Goal: Information Seeking & Learning: Learn about a topic

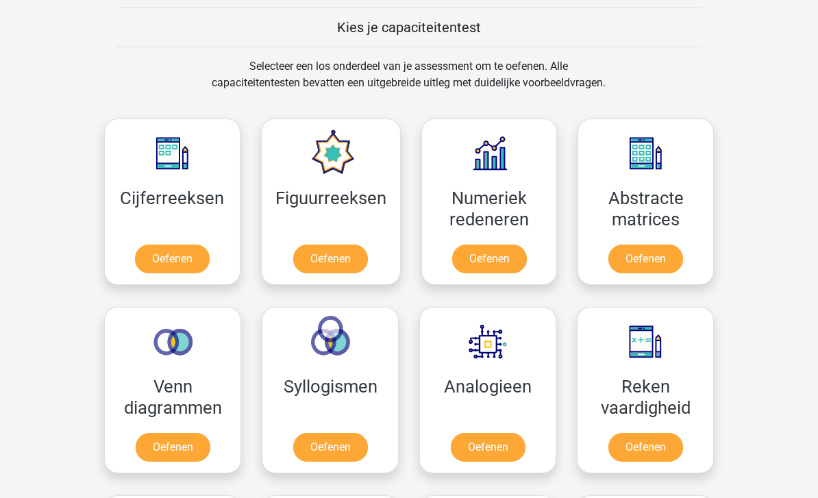
scroll to position [542, 0]
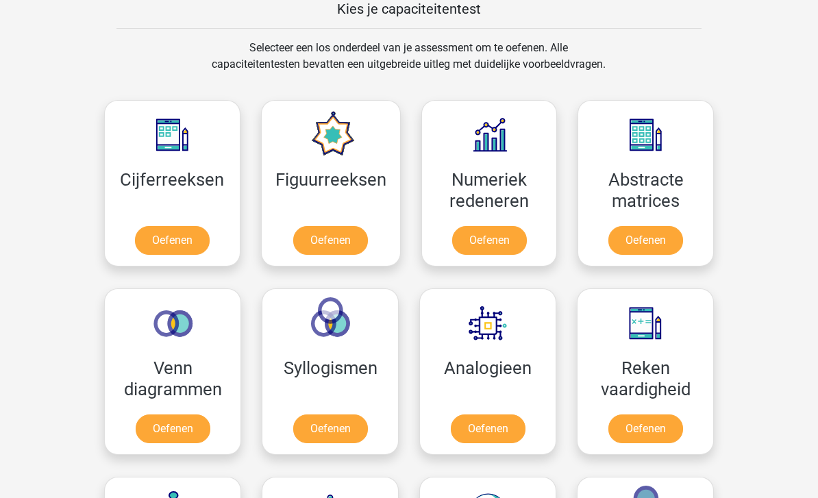
click at [179, 251] on link "Oefenen" at bounding box center [172, 241] width 75 height 29
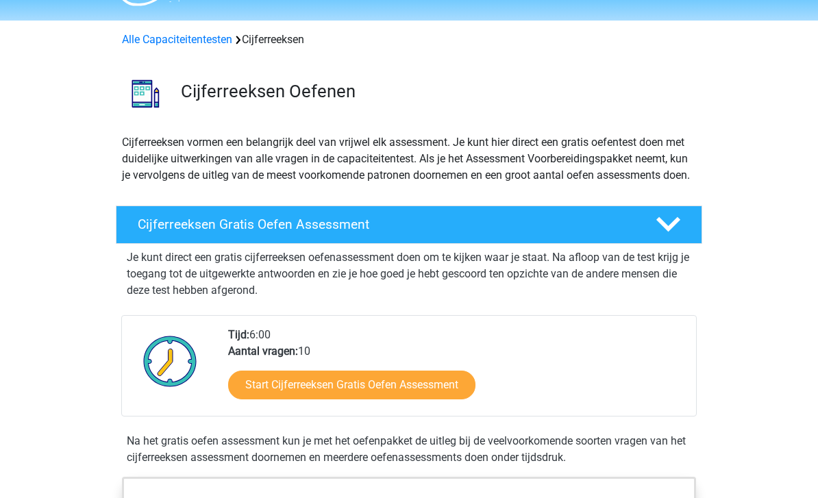
scroll to position [49, 0]
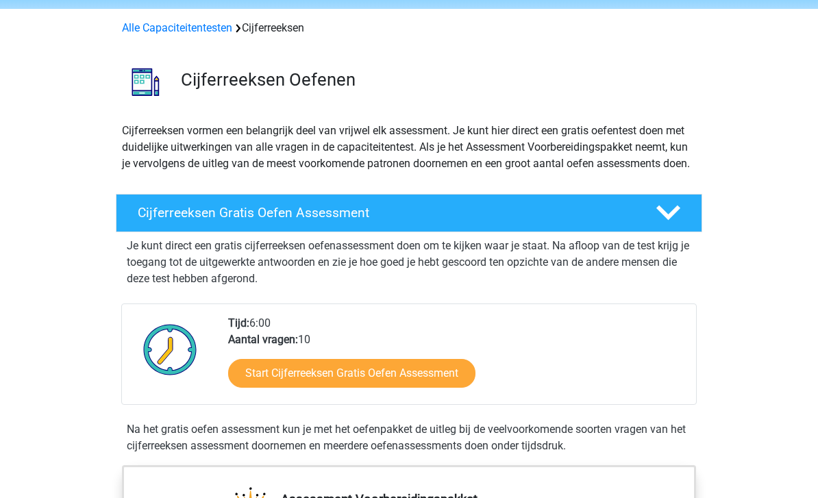
click at [460, 388] on link "Start Cijferreeksen Gratis Oefen Assessment" at bounding box center [351, 373] width 247 height 29
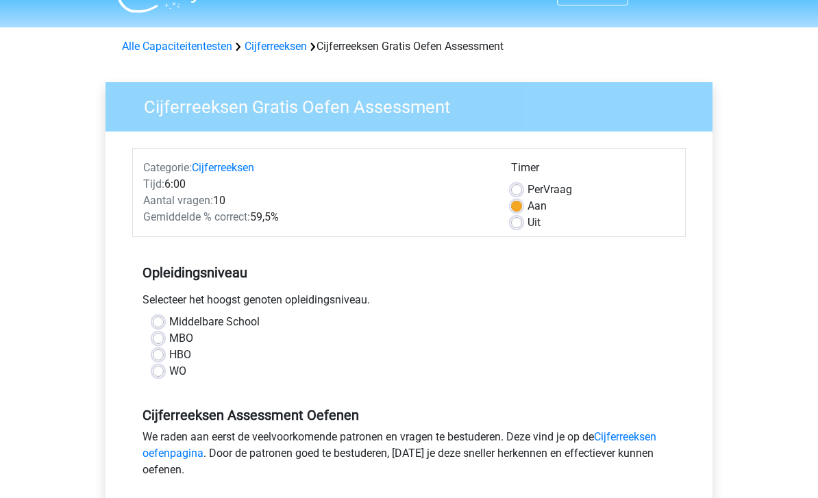
scroll to position [30, 0]
click at [181, 377] on label "WO" at bounding box center [177, 371] width 17 height 16
click at [164, 377] on input "WO" at bounding box center [158, 370] width 11 height 14
radio input "true"
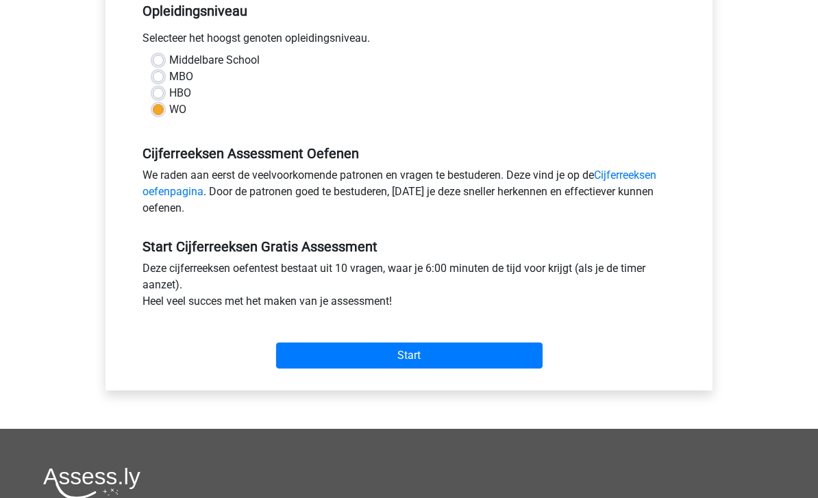
scroll to position [321, 0]
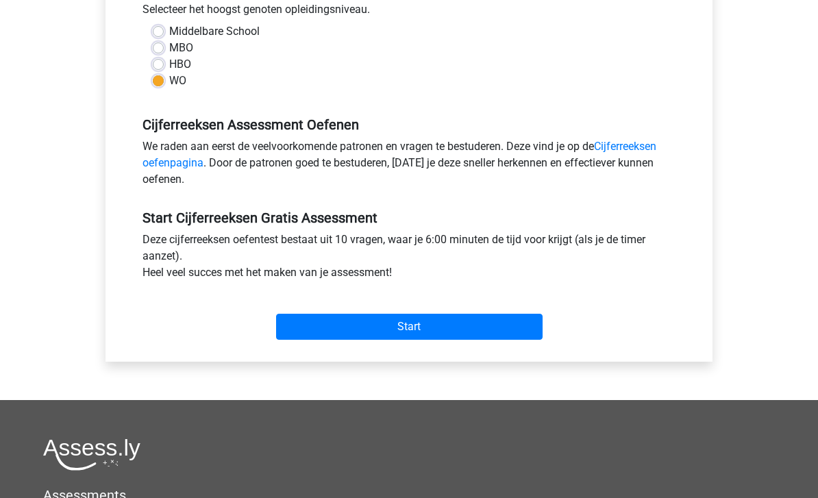
click at [390, 339] on input "Start" at bounding box center [409, 327] width 267 height 26
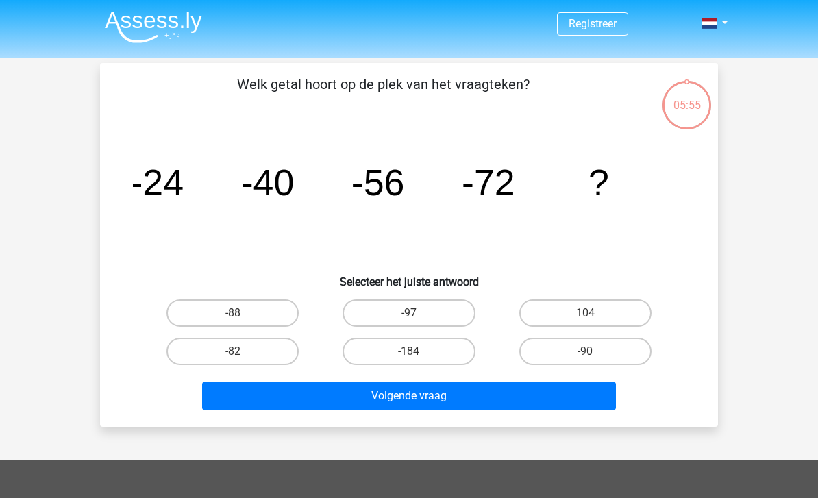
click at [260, 309] on label "-88" at bounding box center [233, 312] width 132 height 27
click at [242, 313] on input "-88" at bounding box center [237, 317] width 9 height 9
radio input "true"
click at [367, 396] on button "Volgende vraag" at bounding box center [409, 396] width 415 height 29
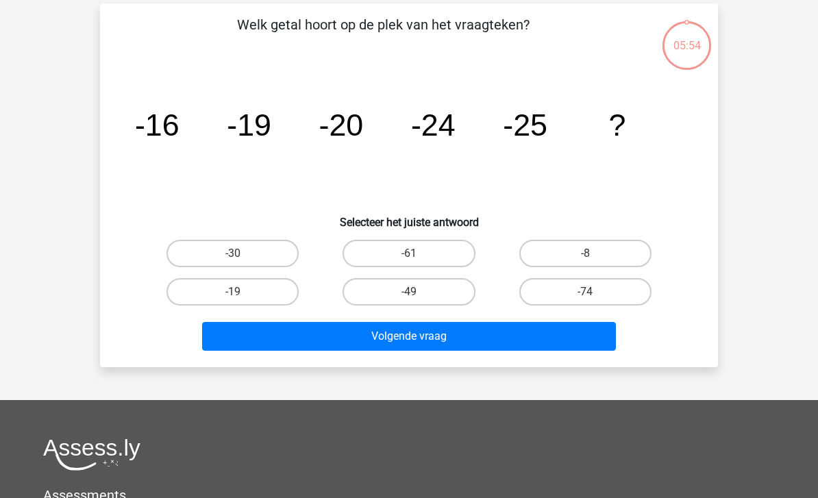
scroll to position [63, 0]
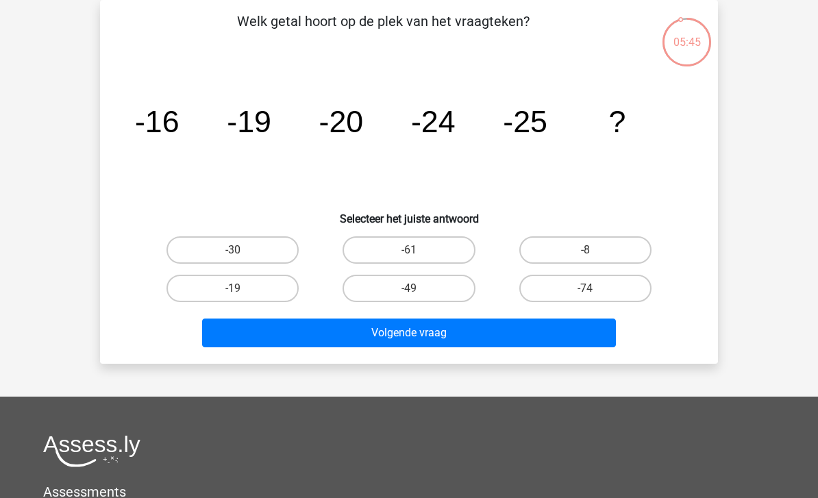
click at [264, 249] on label "-30" at bounding box center [233, 249] width 132 height 27
click at [242, 250] on input "-30" at bounding box center [237, 254] width 9 height 9
radio input "true"
click at [402, 329] on button "Volgende vraag" at bounding box center [409, 333] width 415 height 29
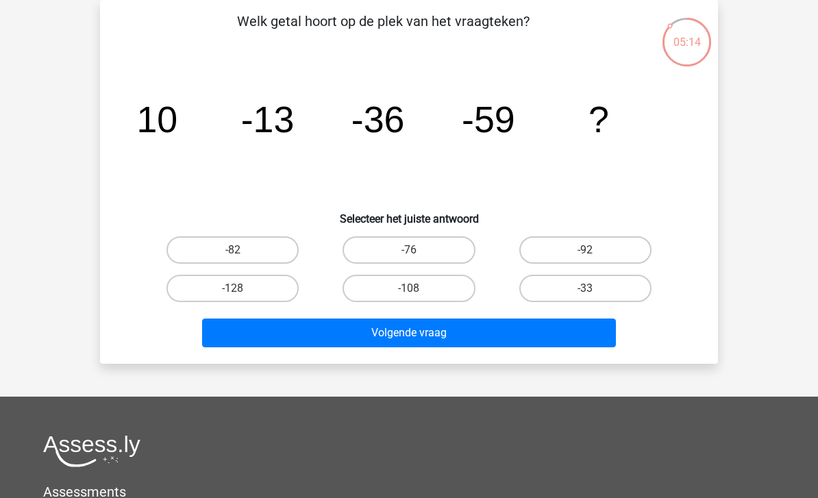
click at [274, 252] on label "-82" at bounding box center [233, 249] width 132 height 27
click at [242, 252] on input "-82" at bounding box center [237, 254] width 9 height 9
radio input "true"
click at [345, 338] on button "Volgende vraag" at bounding box center [409, 333] width 415 height 29
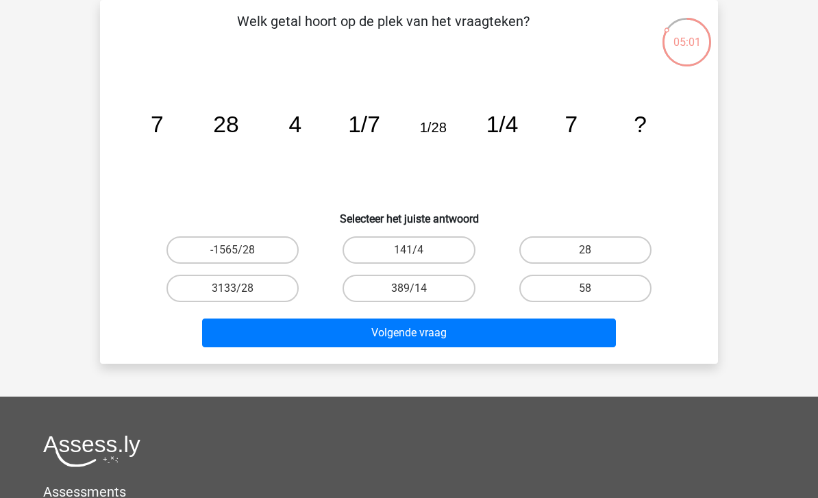
click at [564, 257] on label "28" at bounding box center [585, 249] width 132 height 27
click at [585, 257] on input "28" at bounding box center [589, 254] width 9 height 9
radio input "true"
click at [565, 339] on button "Volgende vraag" at bounding box center [409, 333] width 415 height 29
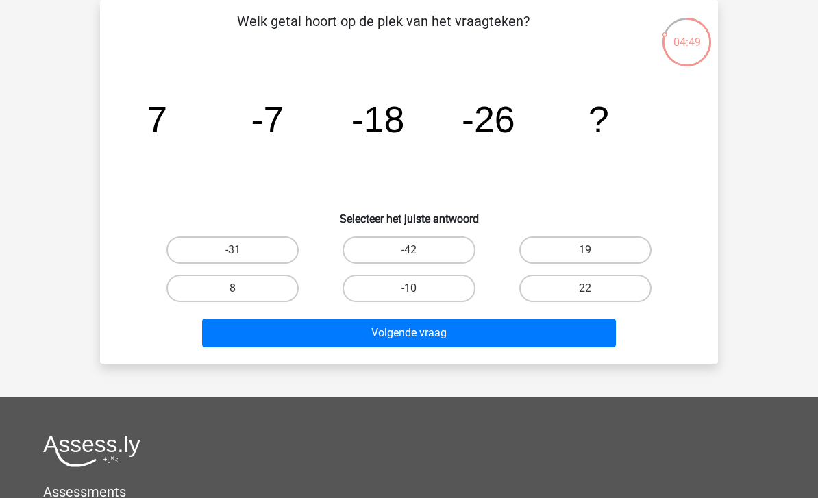
click at [264, 259] on label "-31" at bounding box center [233, 249] width 132 height 27
click at [242, 259] on input "-31" at bounding box center [237, 254] width 9 height 9
radio input "true"
click at [458, 243] on label "-42" at bounding box center [409, 249] width 132 height 27
click at [418, 250] on input "-42" at bounding box center [413, 254] width 9 height 9
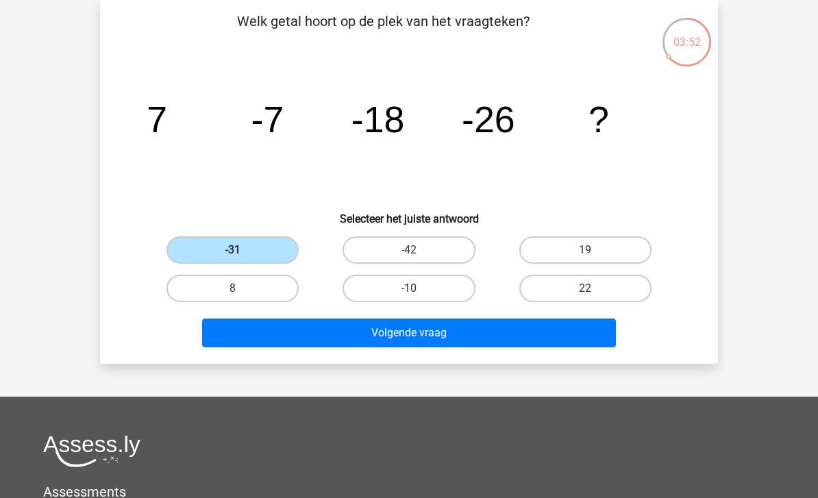
radio input "true"
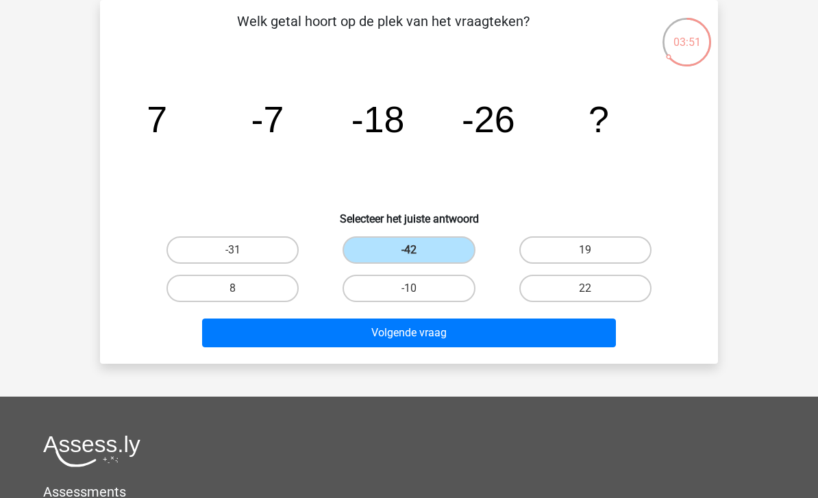
click at [502, 343] on button "Volgende vraag" at bounding box center [409, 333] width 415 height 29
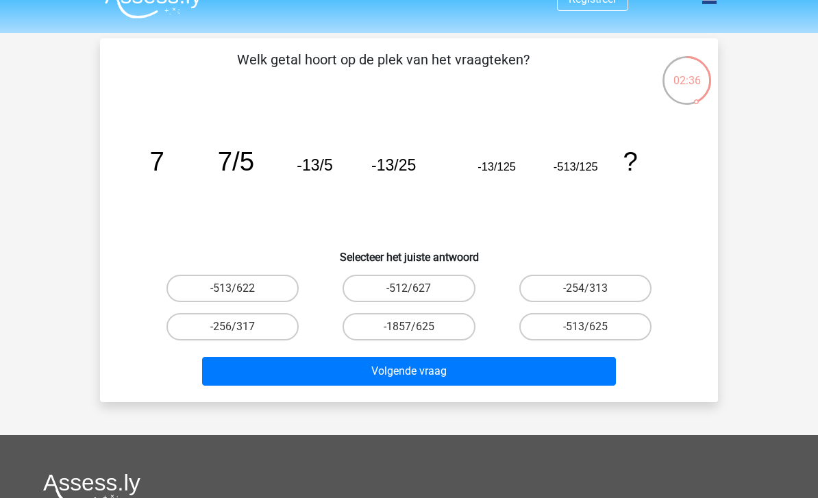
scroll to position [21, 0]
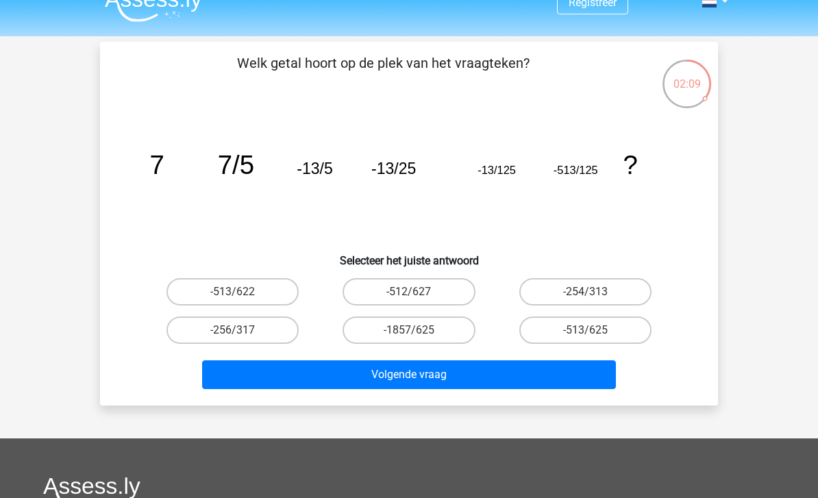
click at [596, 332] on label "-513/625" at bounding box center [585, 330] width 132 height 27
click at [594, 332] on input "-513/625" at bounding box center [589, 334] width 9 height 9
radio input "true"
click at [552, 384] on button "Volgende vraag" at bounding box center [409, 374] width 415 height 29
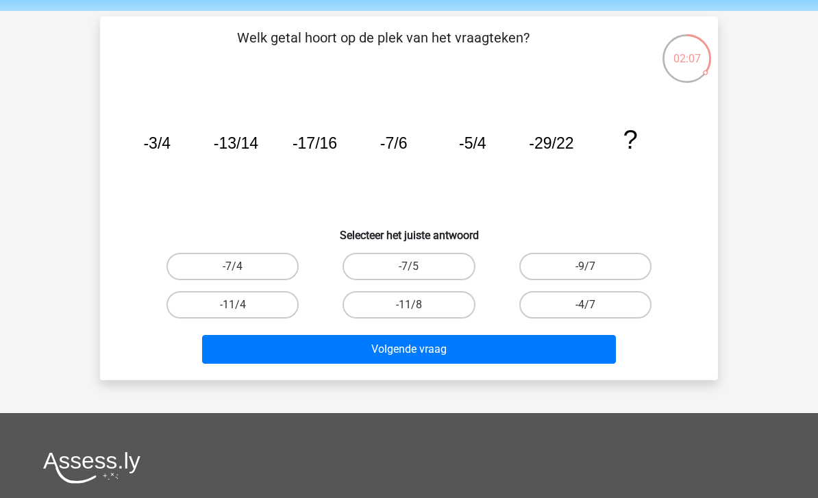
scroll to position [30, 0]
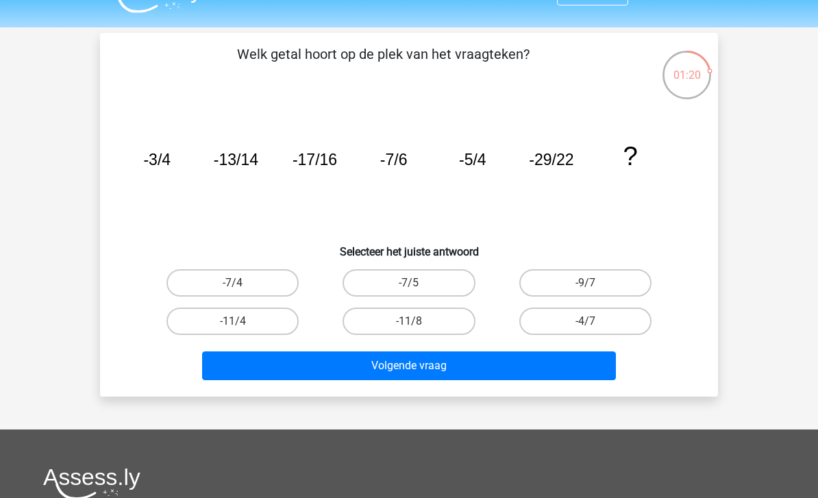
click at [284, 328] on label "-11/4" at bounding box center [233, 321] width 132 height 27
click at [242, 328] on input "-11/4" at bounding box center [237, 325] width 9 height 9
radio input "true"
click at [481, 380] on button "Volgende vraag" at bounding box center [409, 366] width 415 height 29
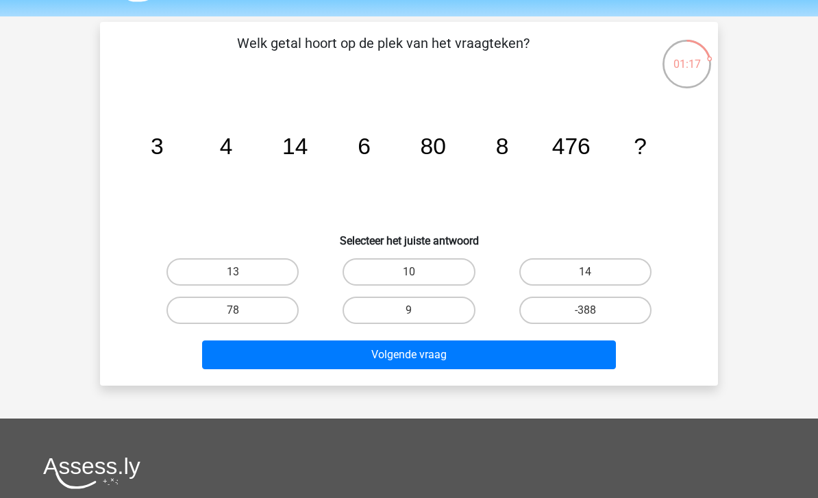
scroll to position [29, 0]
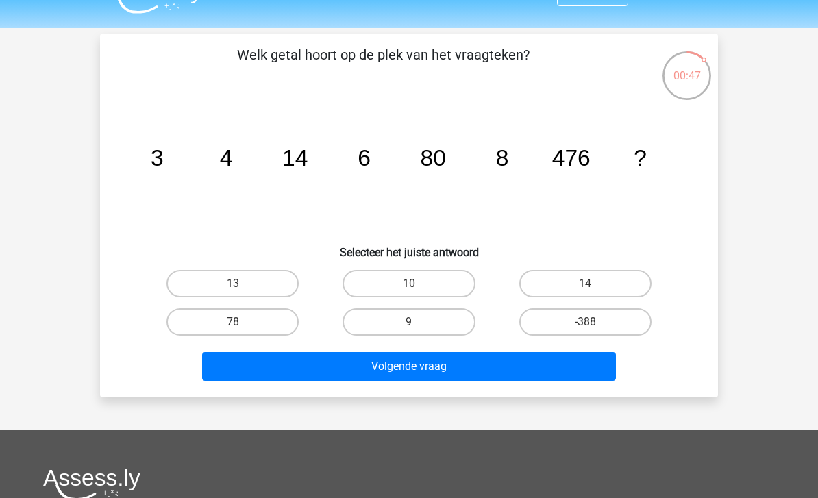
click at [430, 288] on label "10" at bounding box center [409, 283] width 132 height 27
click at [418, 288] on input "10" at bounding box center [413, 288] width 9 height 9
radio input "true"
click at [561, 367] on button "Volgende vraag" at bounding box center [409, 366] width 415 height 29
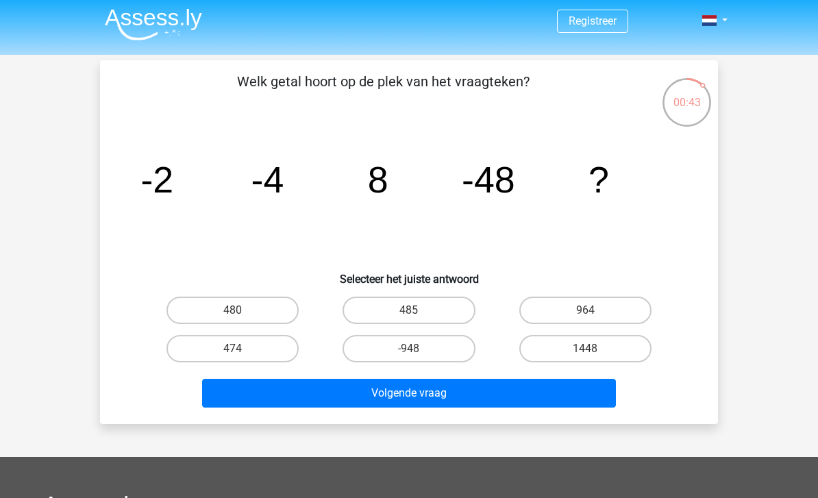
scroll to position [2, 0]
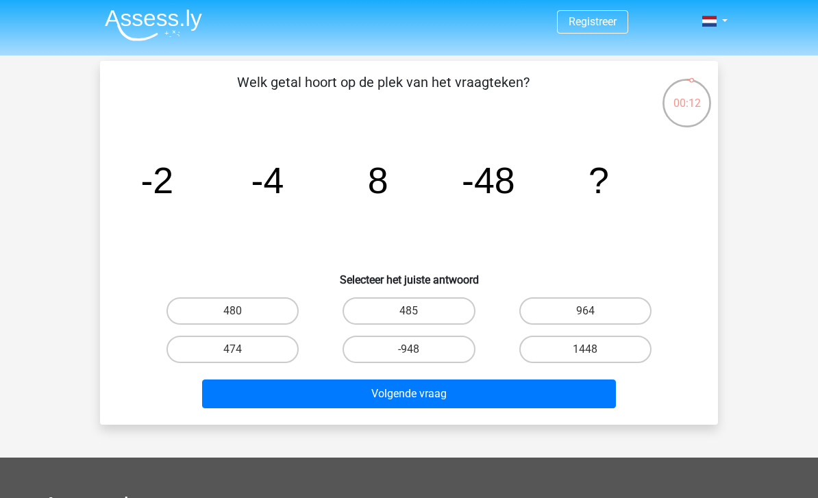
click at [622, 351] on label "1448" at bounding box center [585, 349] width 132 height 27
click at [594, 351] on input "1448" at bounding box center [589, 354] width 9 height 9
radio input "true"
click at [570, 393] on button "Volgende vraag" at bounding box center [409, 394] width 415 height 29
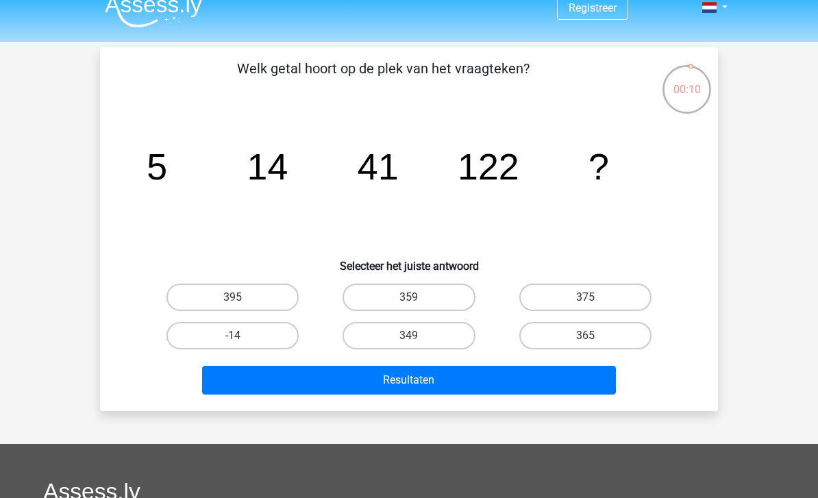
scroll to position [12, 0]
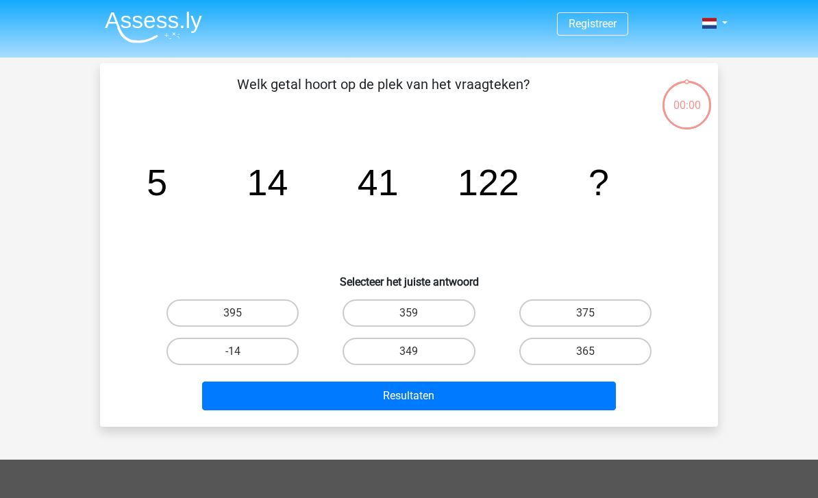
scroll to position [56, 0]
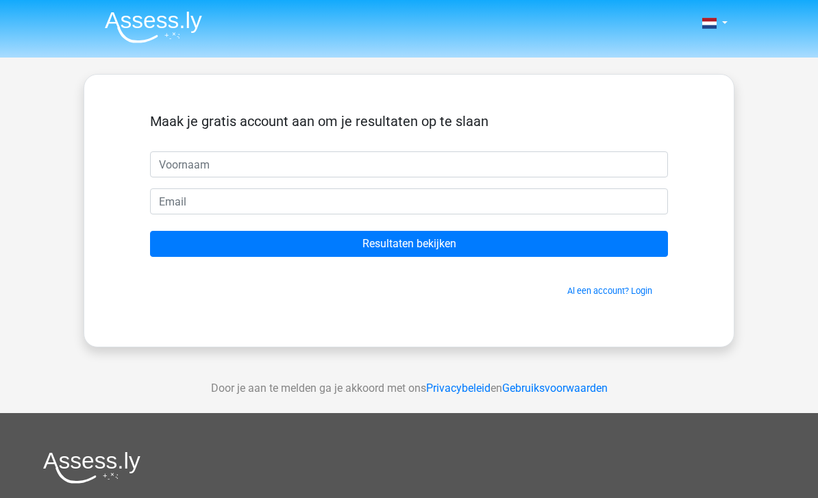
click at [465, 247] on input "Resultaten bekijken" at bounding box center [409, 244] width 518 height 26
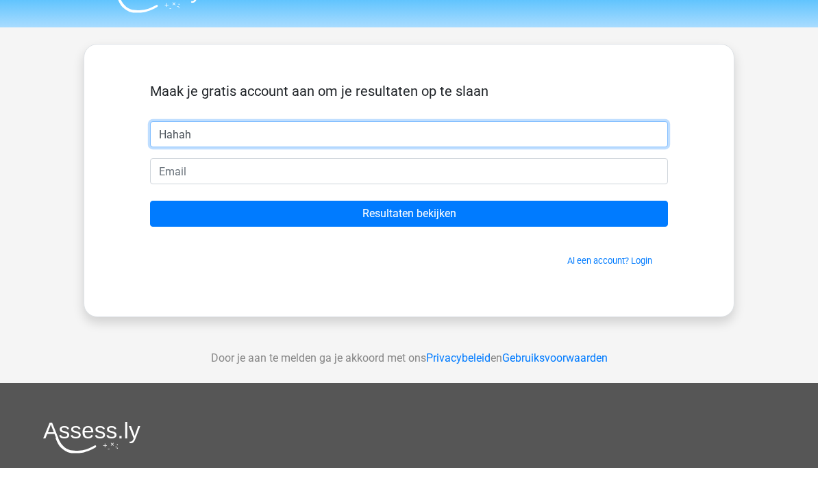
type input "Hahah"
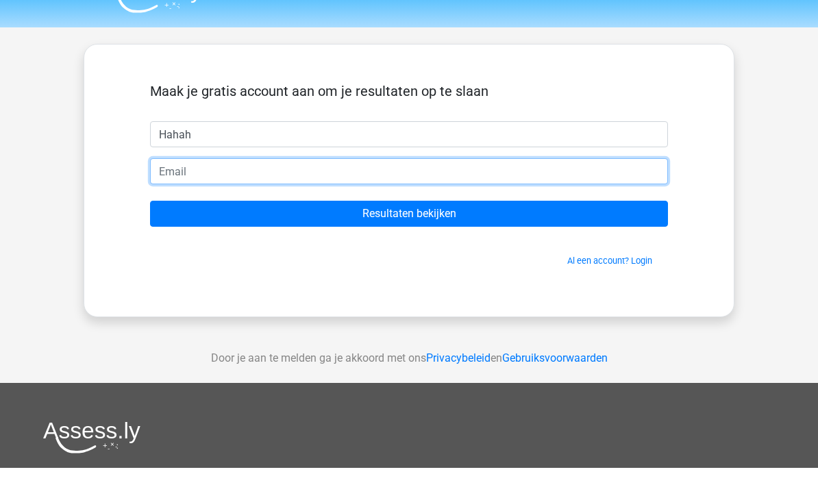
click at [397, 188] on input "email" at bounding box center [409, 201] width 518 height 26
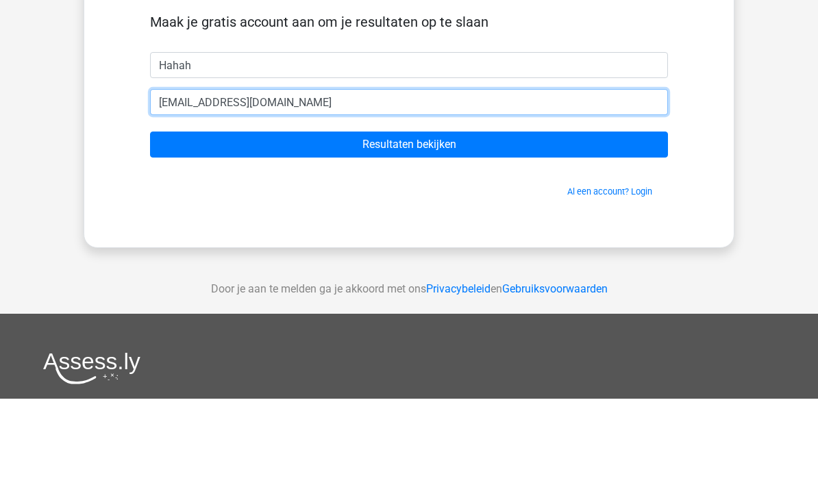
type input "[EMAIL_ADDRESS][DOMAIN_NAME]"
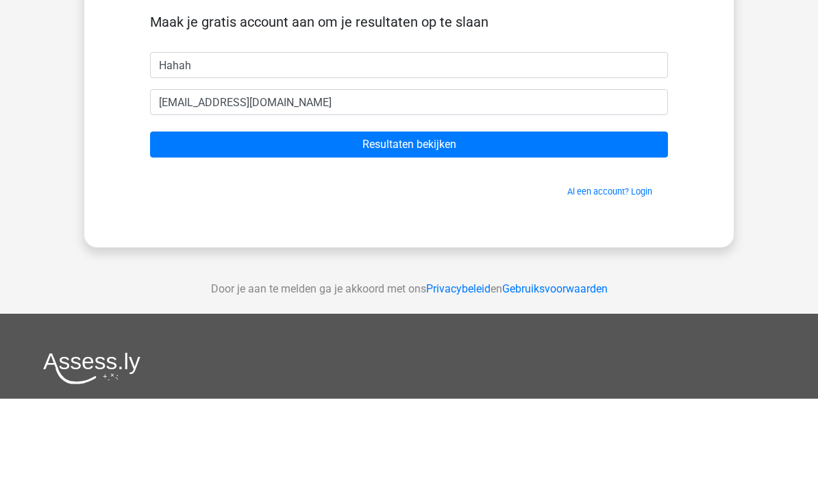
click at [478, 231] on input "Resultaten bekijken" at bounding box center [409, 244] width 518 height 26
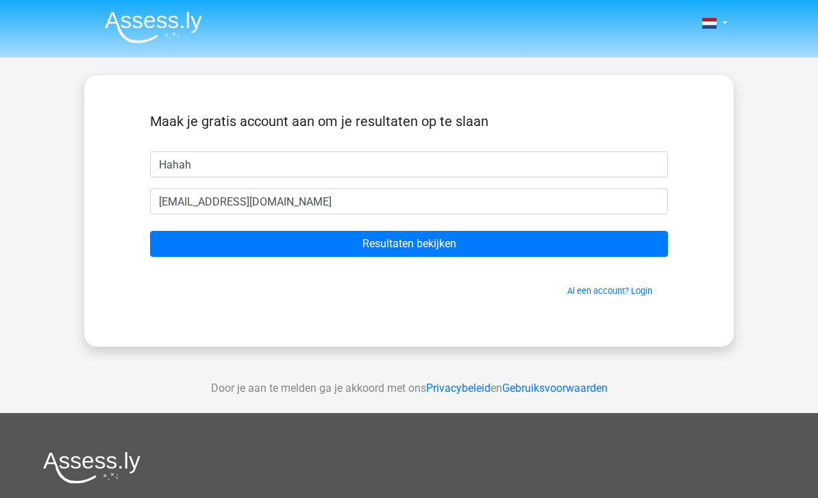
scroll to position [99, 0]
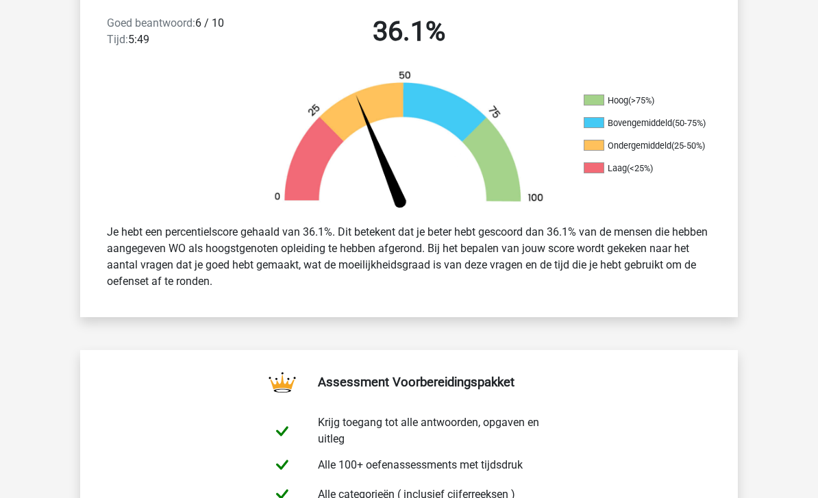
scroll to position [367, 0]
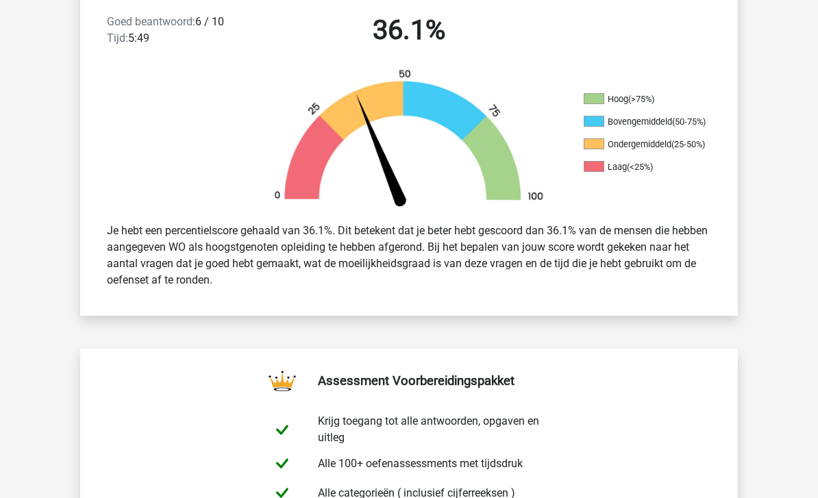
click at [574, 288] on div "Je hebt een percentielscore gehaald van 36.1%. Dit betekent dat je beter hebt g…" at bounding box center [409, 256] width 625 height 77
click at [570, 296] on div "Je hebt een percentielscore gehaald van 36.1%. Dit betekent dat je beter hebt g…" at bounding box center [409, 256] width 658 height 88
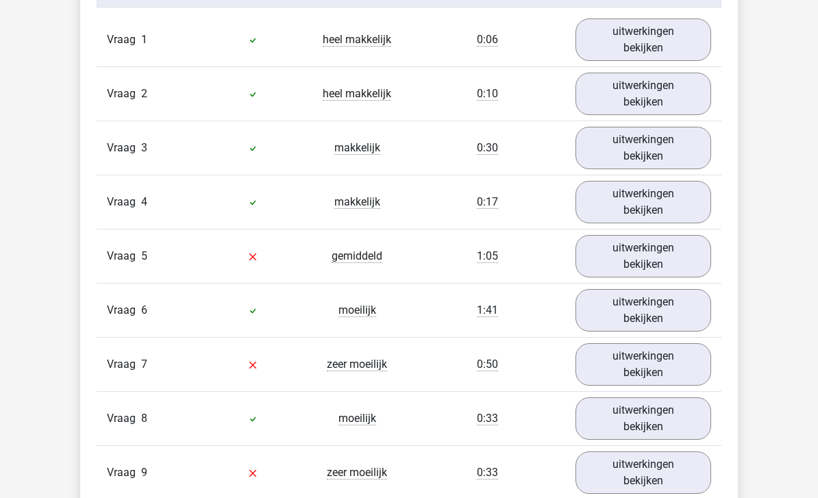
scroll to position [1171, 0]
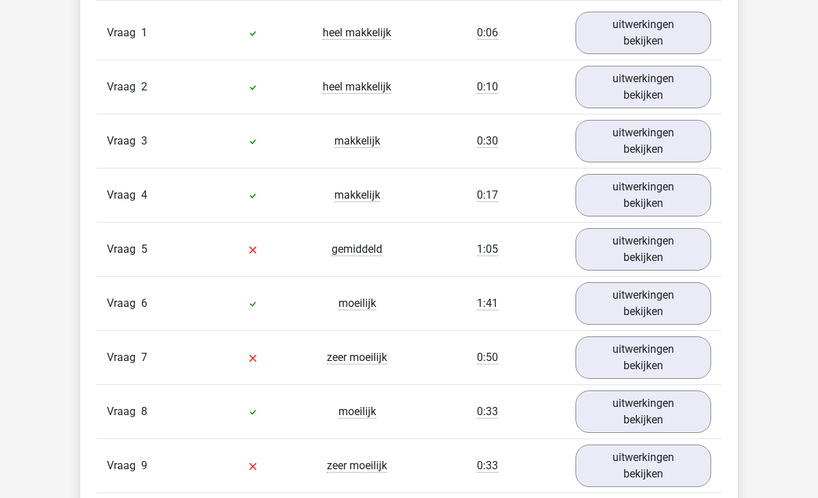
click at [641, 247] on link "uitwerkingen bekijken" at bounding box center [644, 249] width 136 height 42
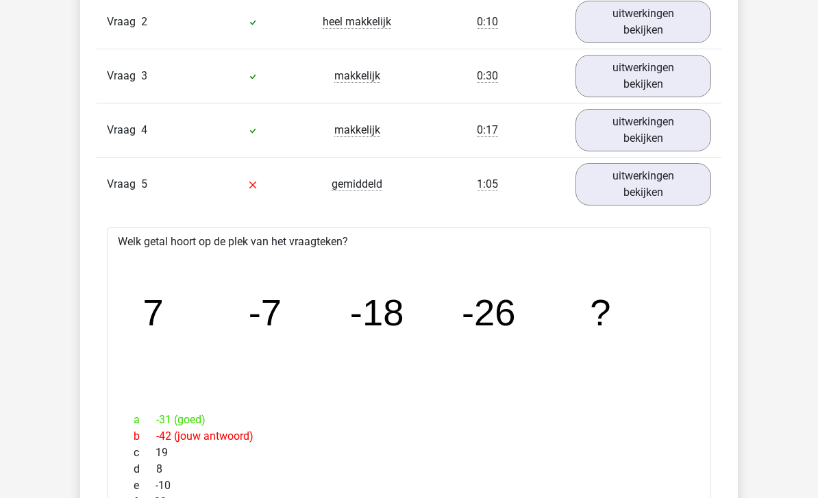
scroll to position [1236, 0]
click at [633, 182] on link "uitwerkingen bekijken" at bounding box center [644, 184] width 136 height 42
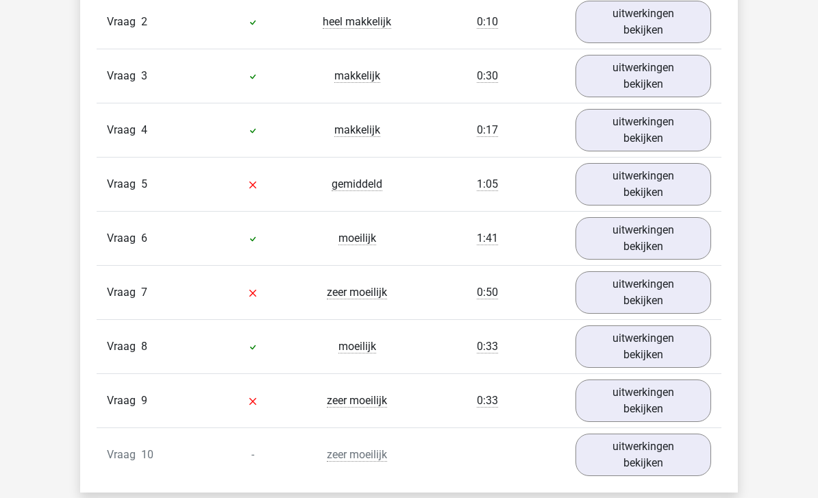
click at [628, 181] on link "uitwerkingen bekijken" at bounding box center [644, 184] width 136 height 42
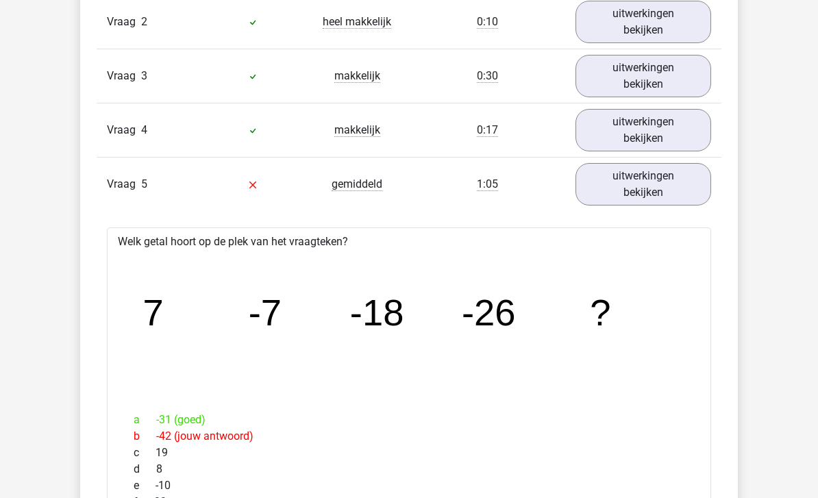
click at [620, 188] on link "uitwerkingen bekijken" at bounding box center [644, 184] width 136 height 42
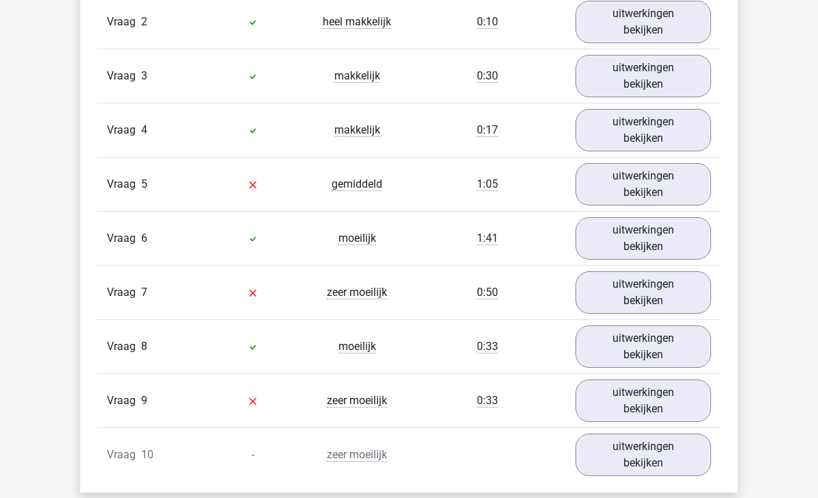
click at [648, 189] on link "uitwerkingen bekijken" at bounding box center [644, 184] width 136 height 42
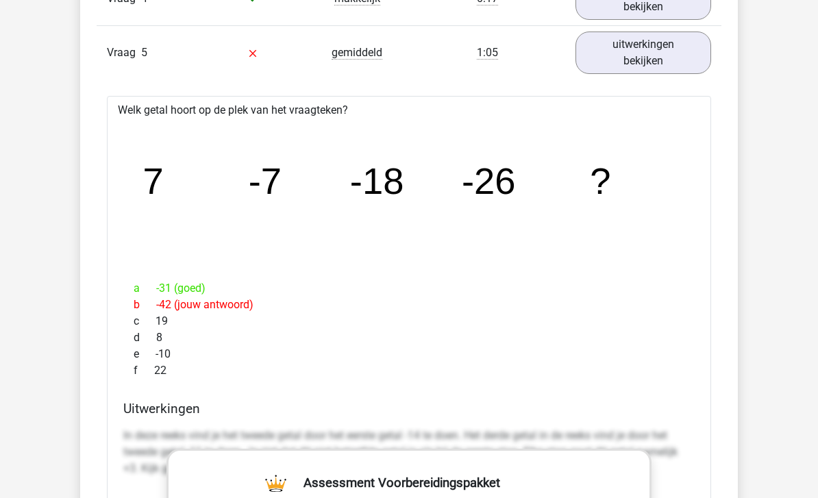
scroll to position [1325, 0]
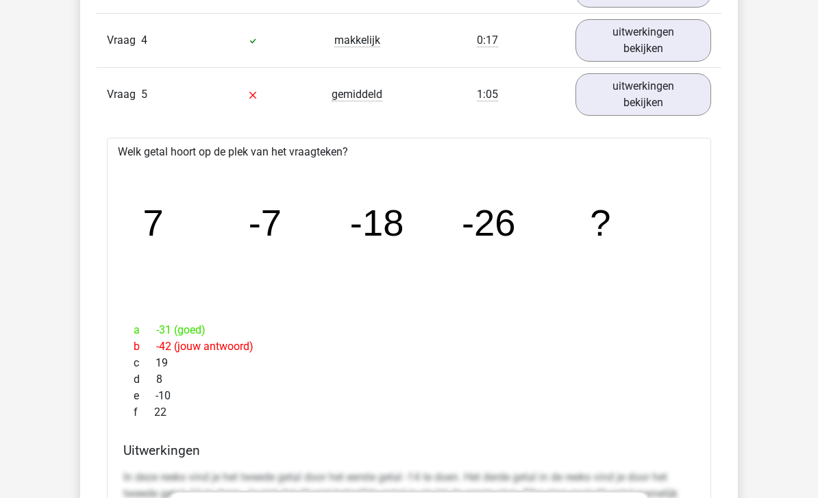
click at [635, 93] on link "uitwerkingen bekijken" at bounding box center [644, 94] width 136 height 42
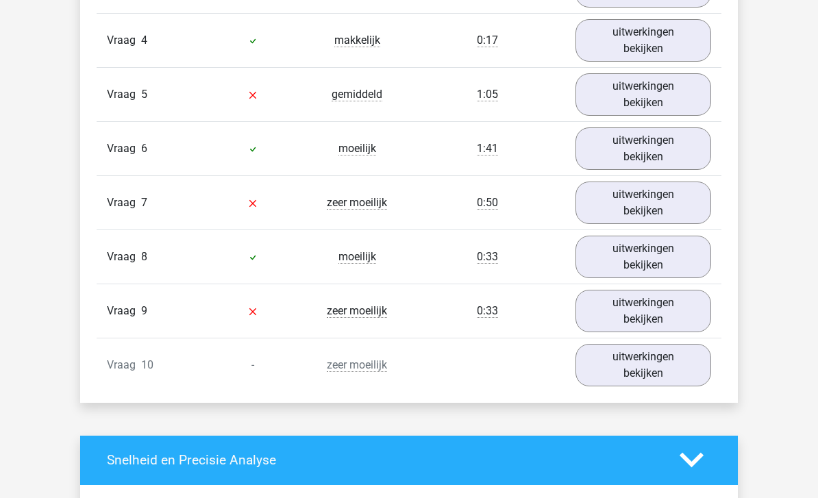
click at [635, 200] on link "uitwerkingen bekijken" at bounding box center [644, 203] width 136 height 42
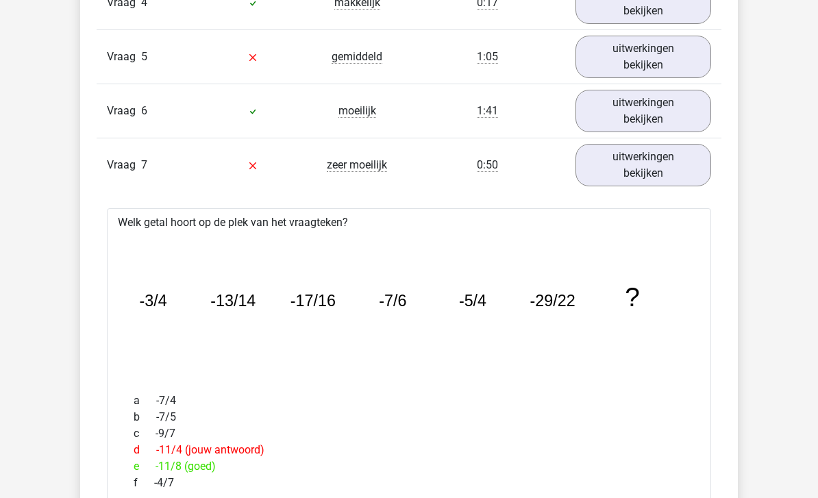
scroll to position [1363, 0]
click at [639, 171] on link "uitwerkingen bekijken" at bounding box center [644, 165] width 136 height 42
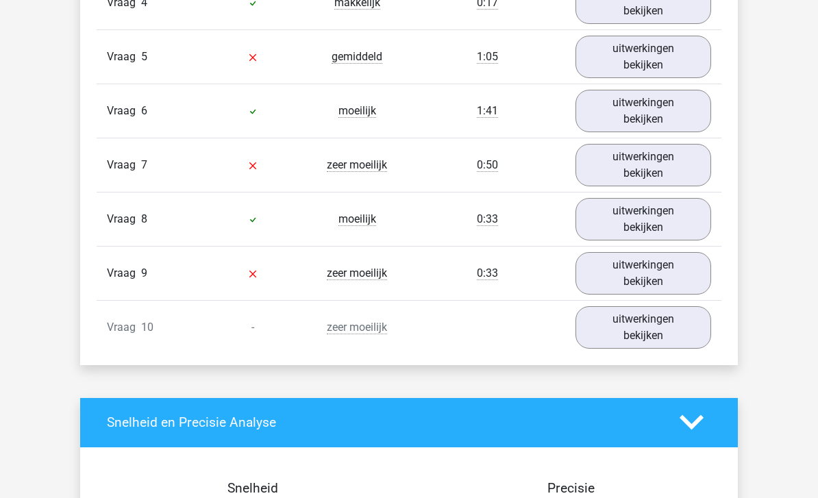
click at [641, 169] on link "uitwerkingen bekijken" at bounding box center [644, 165] width 136 height 42
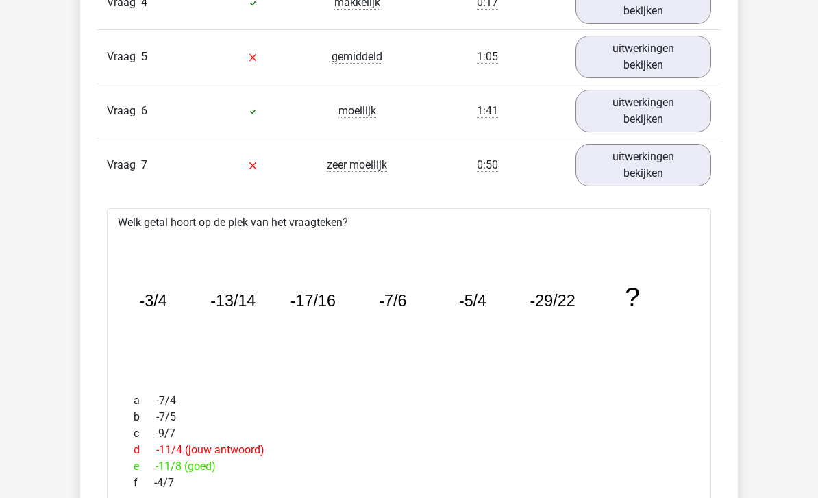
click at [641, 158] on link "uitwerkingen bekijken" at bounding box center [644, 165] width 136 height 42
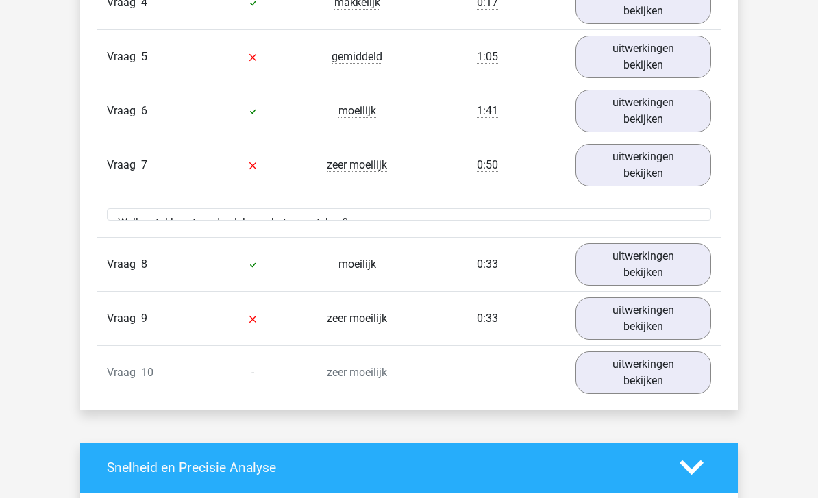
click at [643, 159] on link "uitwerkingen bekijken" at bounding box center [644, 165] width 136 height 42
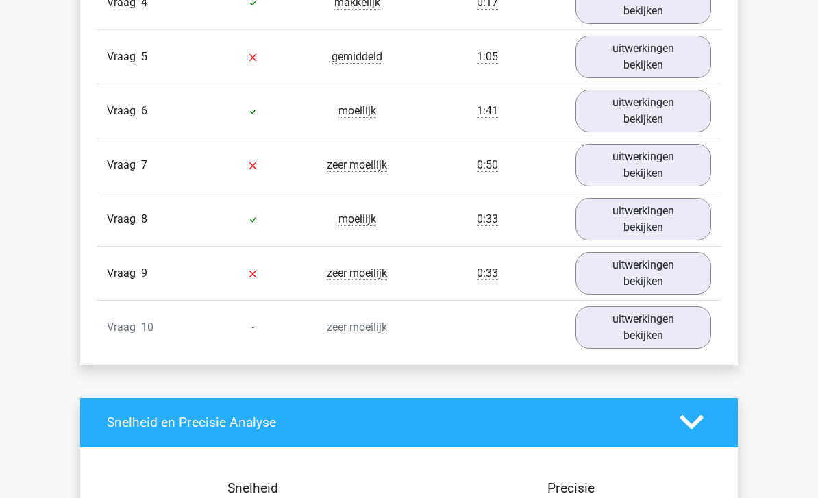
click at [652, 158] on link "uitwerkingen bekijken" at bounding box center [644, 165] width 136 height 42
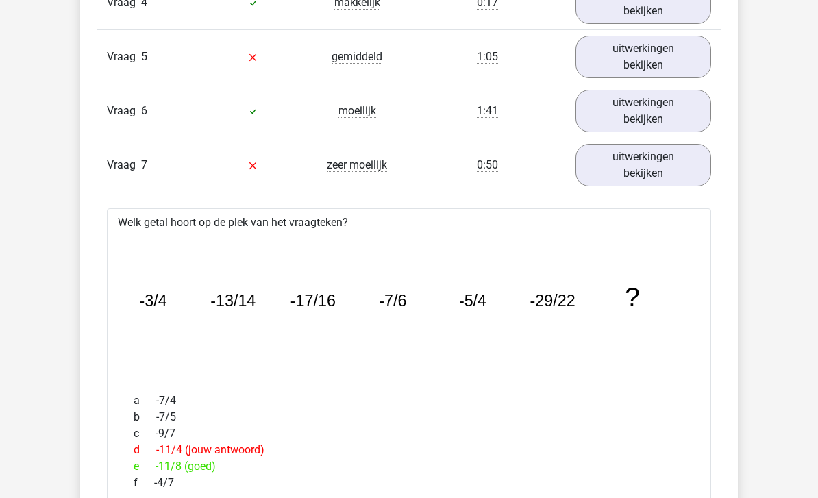
click at [652, 184] on link "uitwerkingen bekijken" at bounding box center [644, 165] width 136 height 42
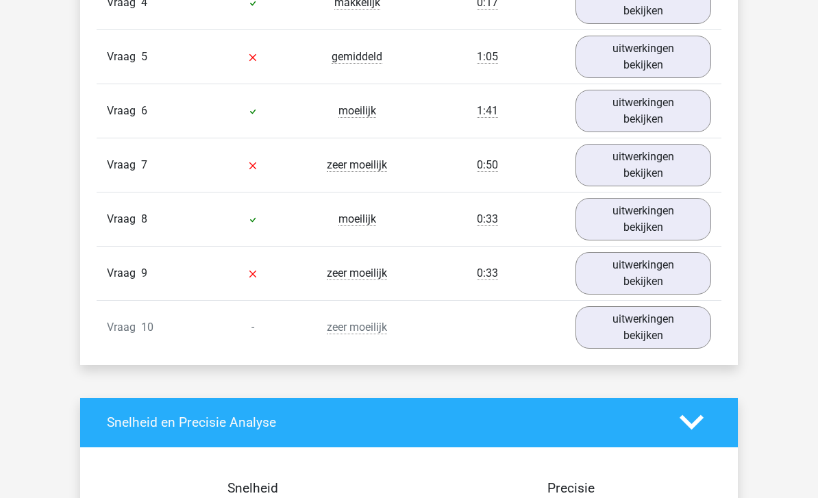
click at [644, 212] on link "uitwerkingen bekijken" at bounding box center [644, 219] width 136 height 42
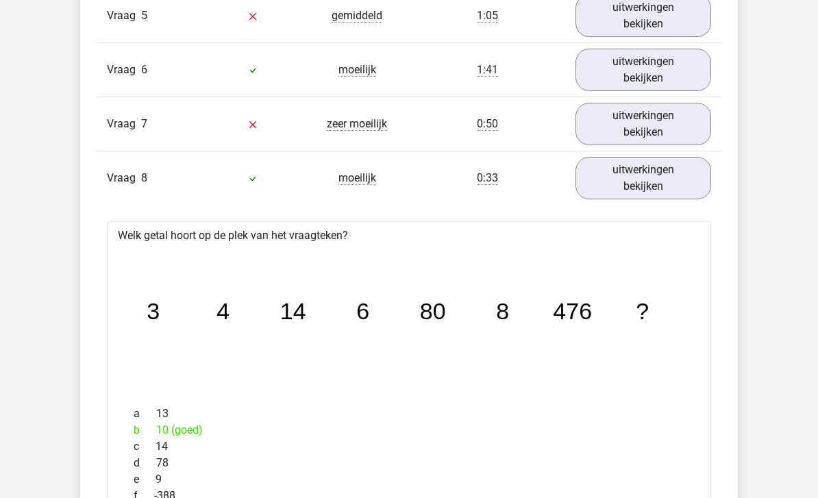
scroll to position [1403, 0]
click at [650, 170] on link "uitwerkingen bekijken" at bounding box center [644, 179] width 136 height 42
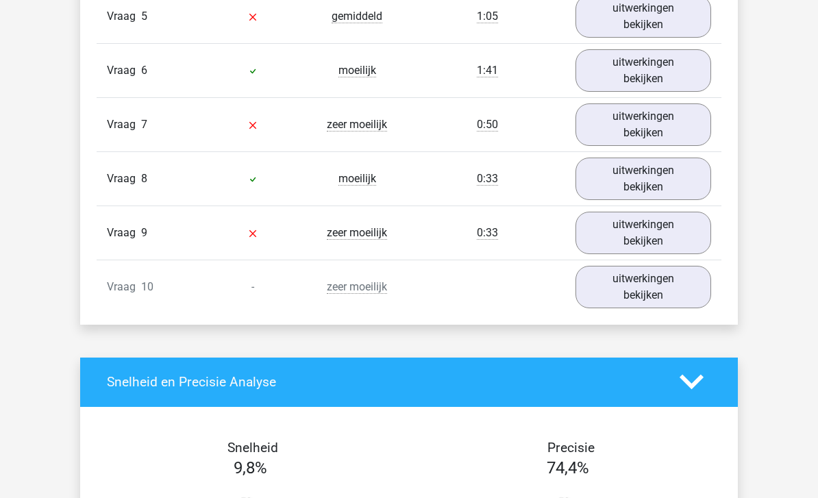
click at [651, 223] on link "uitwerkingen bekijken" at bounding box center [644, 233] width 136 height 42
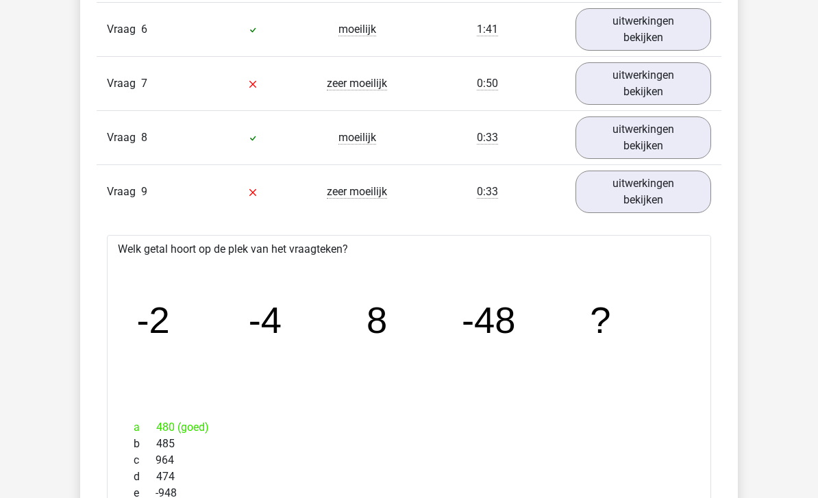
scroll to position [1450, 0]
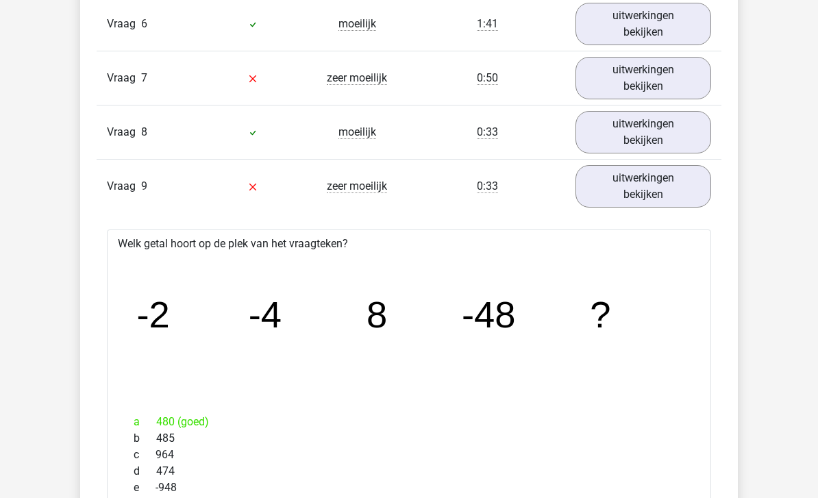
click at [580, 198] on link "uitwerkingen bekijken" at bounding box center [644, 186] width 136 height 42
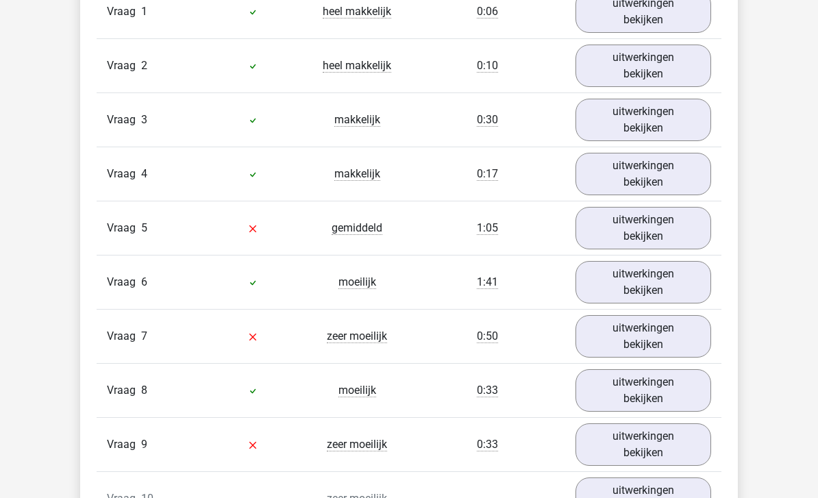
scroll to position [1164, 0]
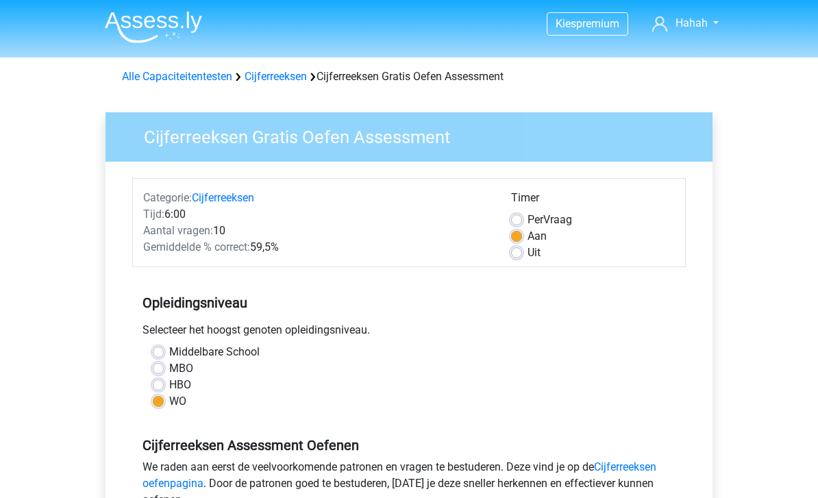
scroll to position [365, 0]
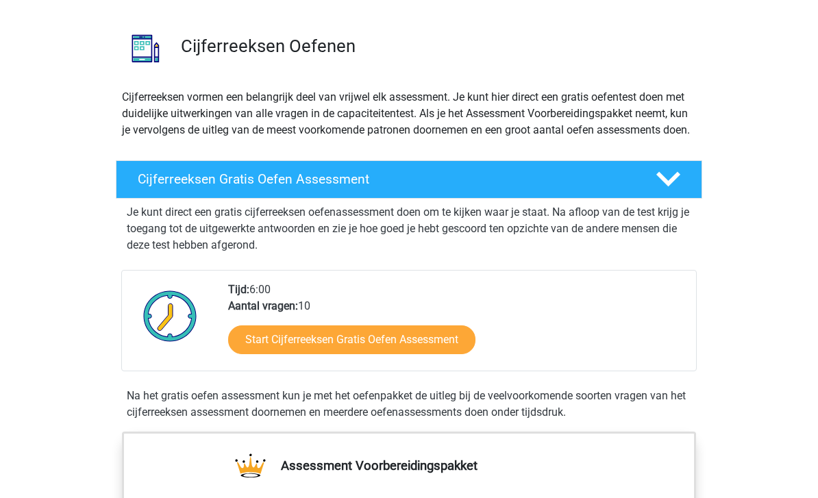
click at [378, 199] on div "Cijferreeksen Gratis Oefen Assessment" at bounding box center [409, 180] width 587 height 38
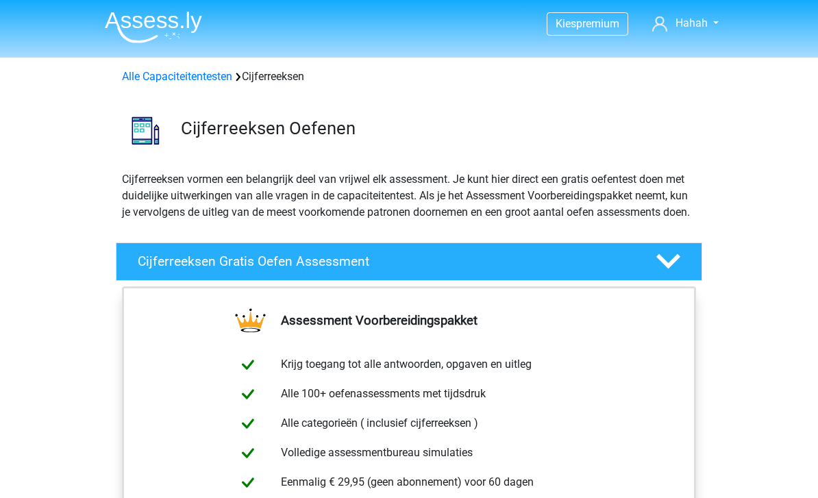
click at [208, 73] on link "Alle Capaciteitentesten" at bounding box center [177, 76] width 110 height 13
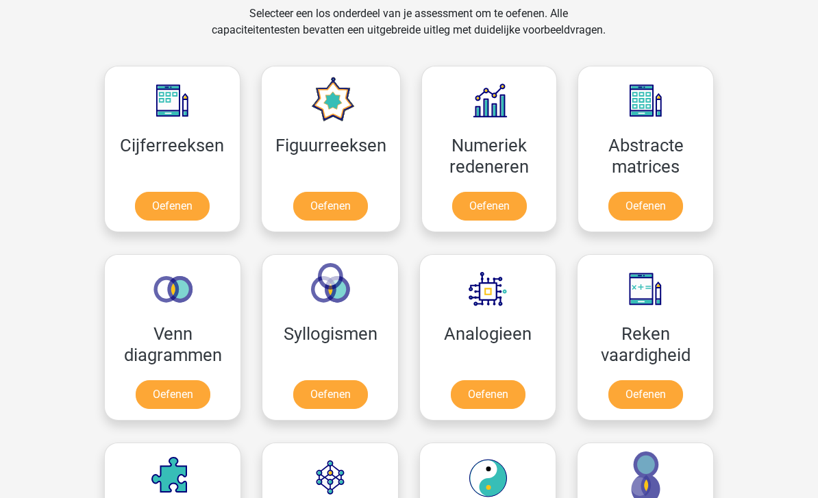
scroll to position [575, 0]
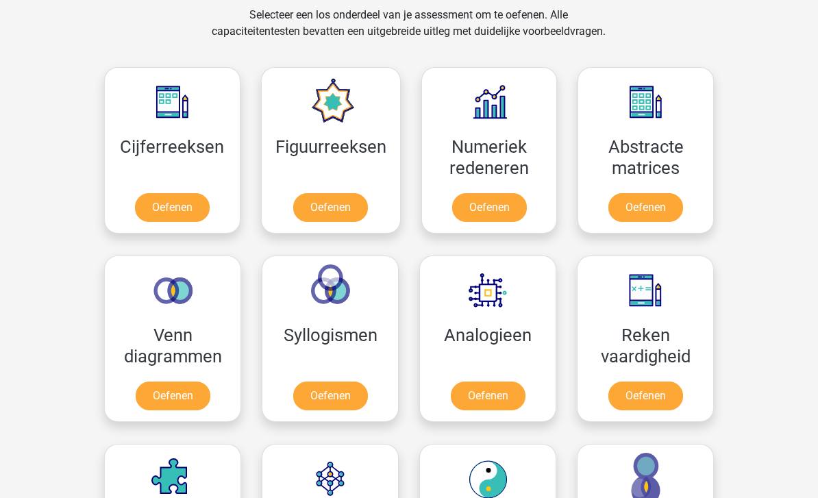
click at [333, 213] on link "Oefenen" at bounding box center [330, 208] width 75 height 29
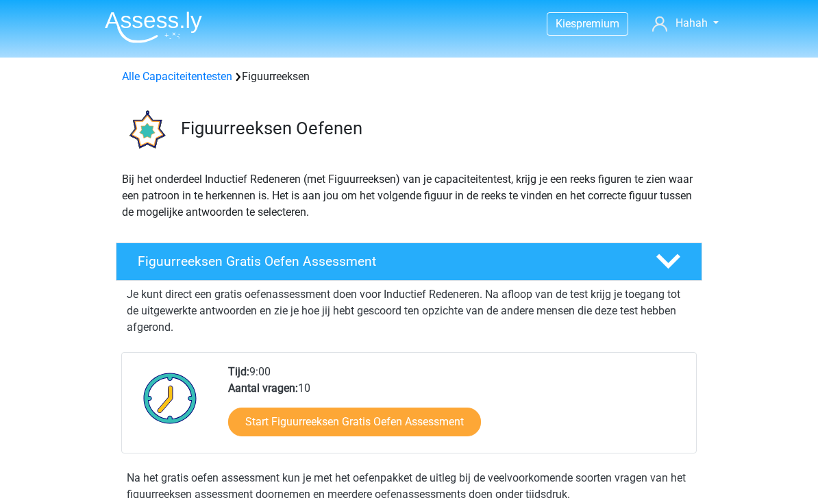
scroll to position [69, 0]
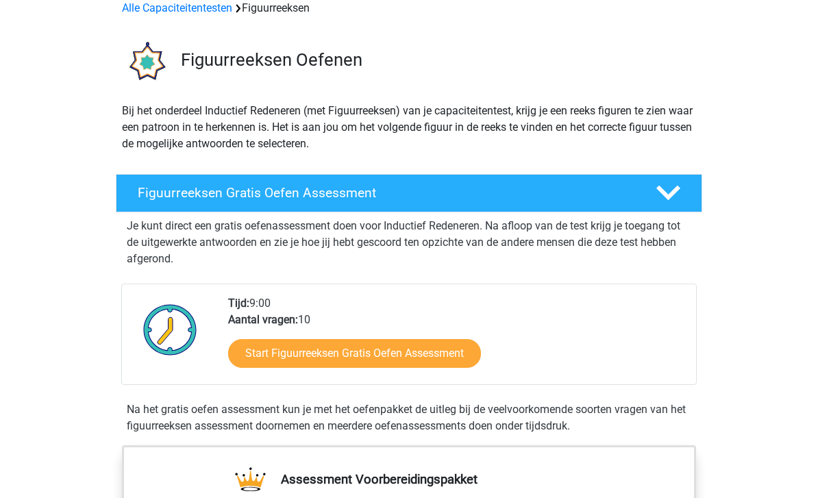
click at [439, 347] on link "Start Figuurreeksen Gratis Oefen Assessment" at bounding box center [354, 353] width 253 height 29
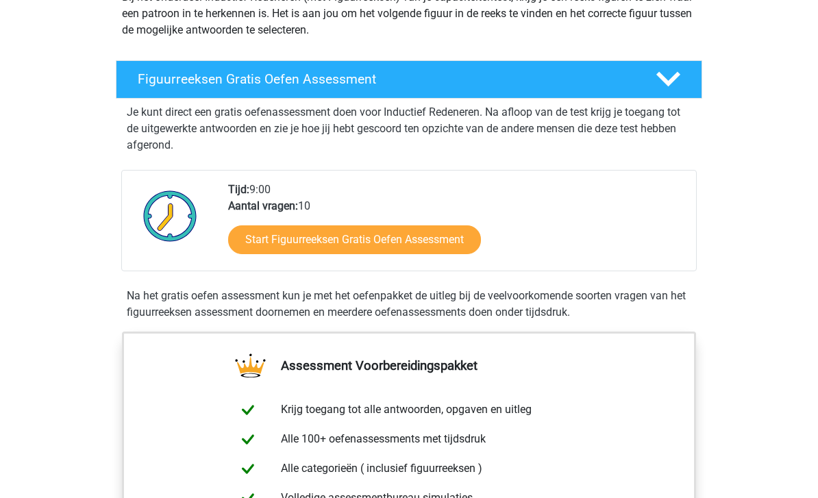
scroll to position [181, 0]
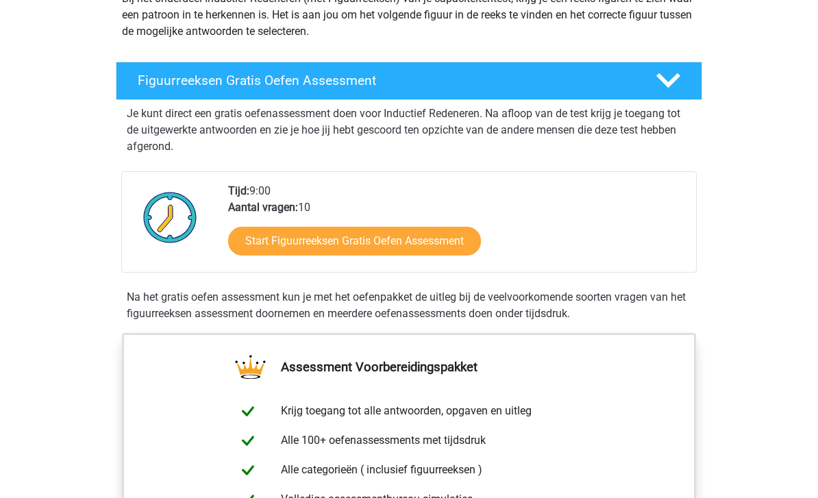
click at [197, 84] on h4 "Figuurreeksen Gratis Oefen Assessment" at bounding box center [386, 81] width 496 height 16
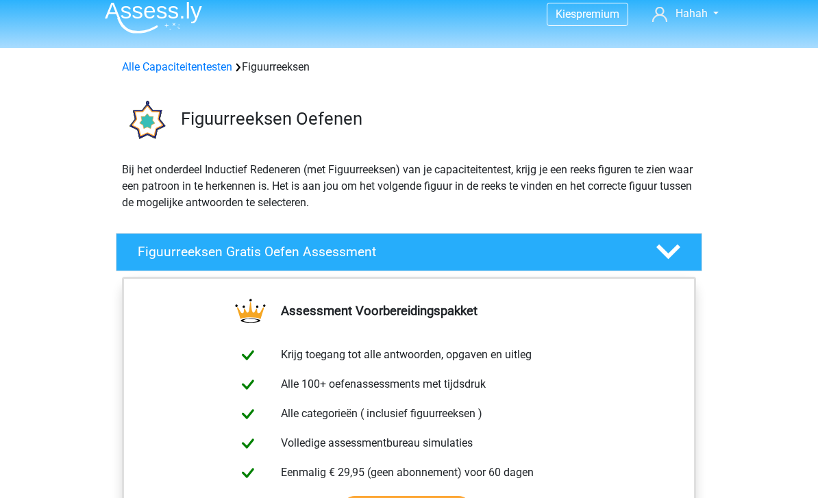
scroll to position [0, 0]
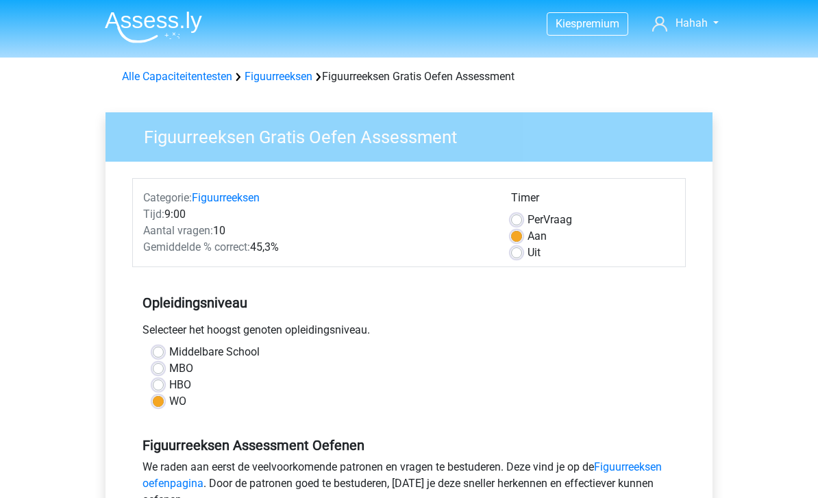
click at [286, 382] on div "HBO" at bounding box center [409, 385] width 513 height 16
click at [280, 356] on div "Middelbare School" at bounding box center [409, 352] width 513 height 16
click at [235, 351] on label "Middelbare School" at bounding box center [214, 352] width 90 height 16
click at [164, 351] on input "Middelbare School" at bounding box center [158, 351] width 11 height 14
radio input "true"
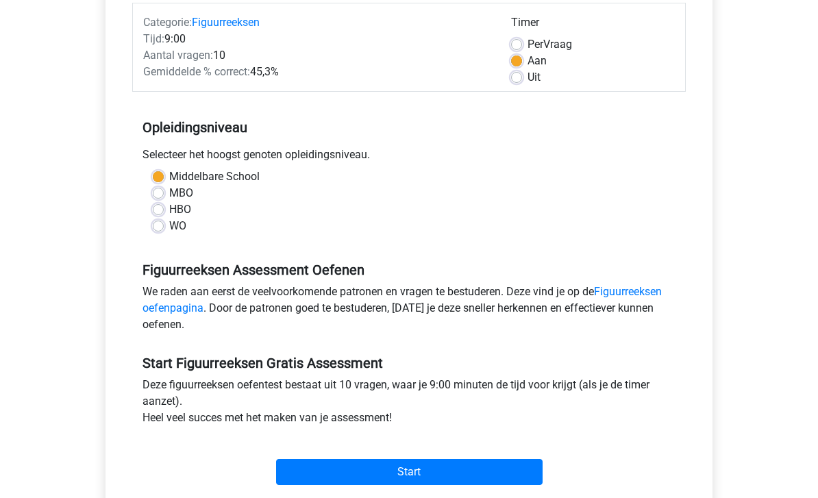
scroll to position [243, 0]
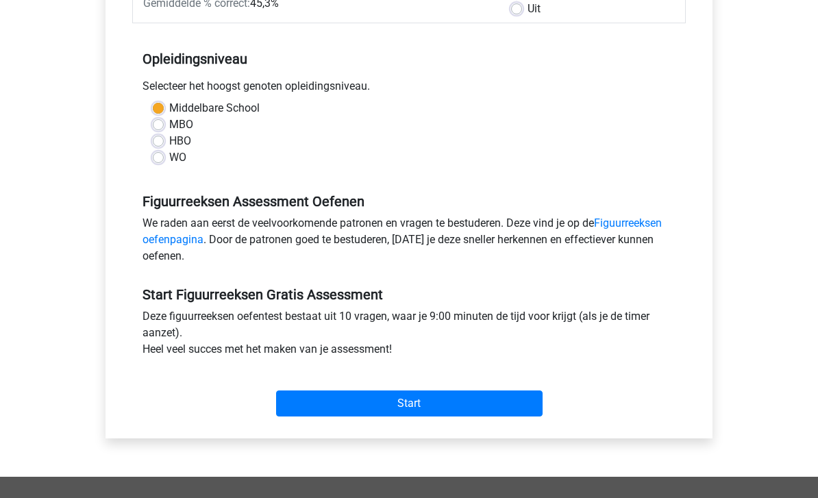
click at [403, 405] on input "Start" at bounding box center [409, 404] width 267 height 26
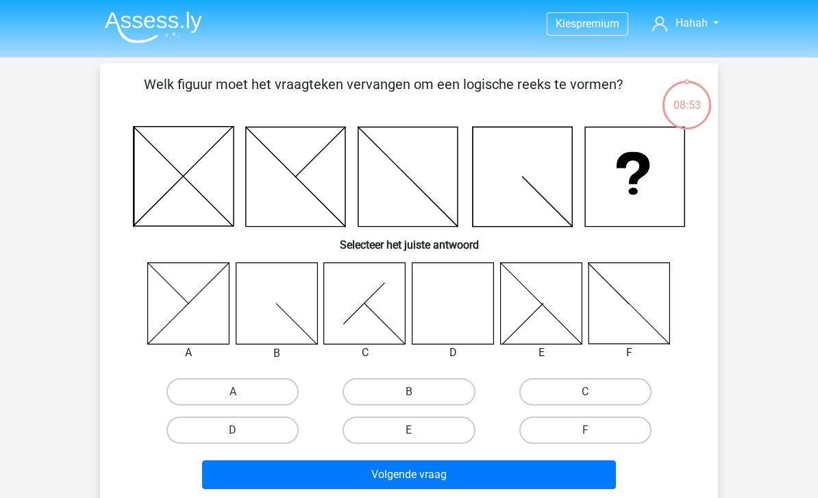
click at [462, 298] on icon at bounding box center [454, 303] width 82 height 82
click at [269, 430] on label "D" at bounding box center [233, 430] width 132 height 27
click at [242, 430] on input "D" at bounding box center [237, 434] width 9 height 9
radio input "true"
click at [380, 479] on button "Volgende vraag" at bounding box center [409, 475] width 415 height 29
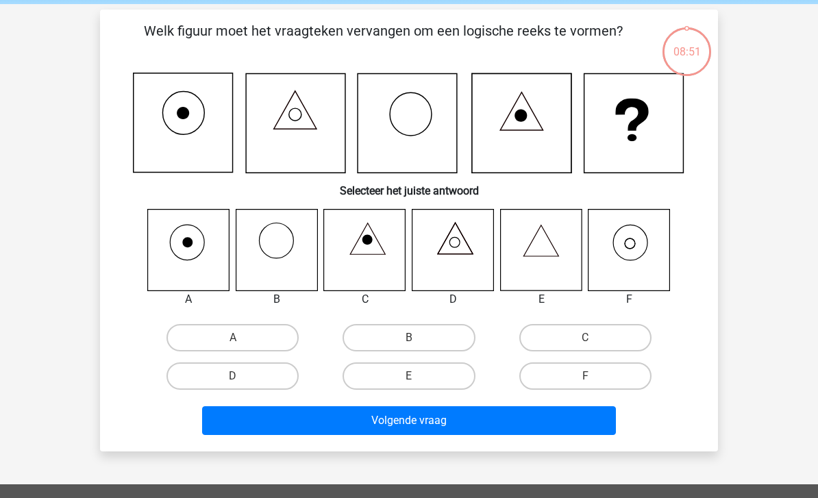
scroll to position [63, 0]
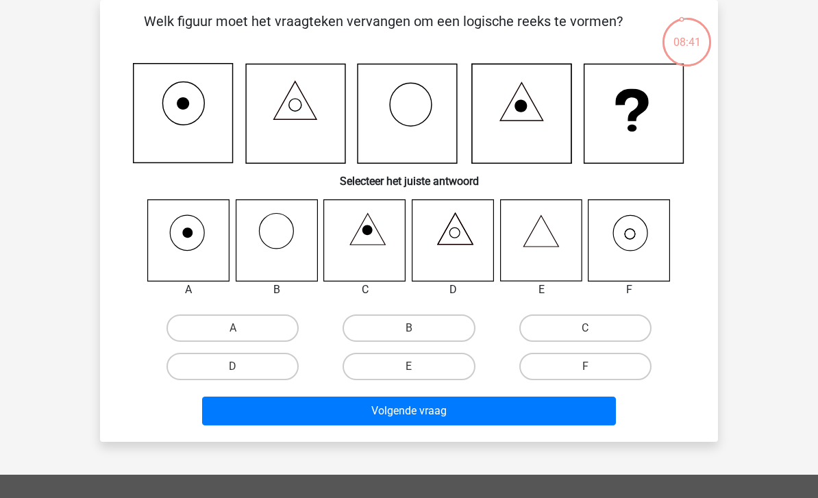
click at [630, 247] on icon at bounding box center [630, 240] width 82 height 82
click at [641, 234] on icon at bounding box center [630, 240] width 82 height 82
click at [598, 369] on label "F" at bounding box center [585, 366] width 132 height 27
click at [594, 369] on input "F" at bounding box center [589, 371] width 9 height 9
radio input "true"
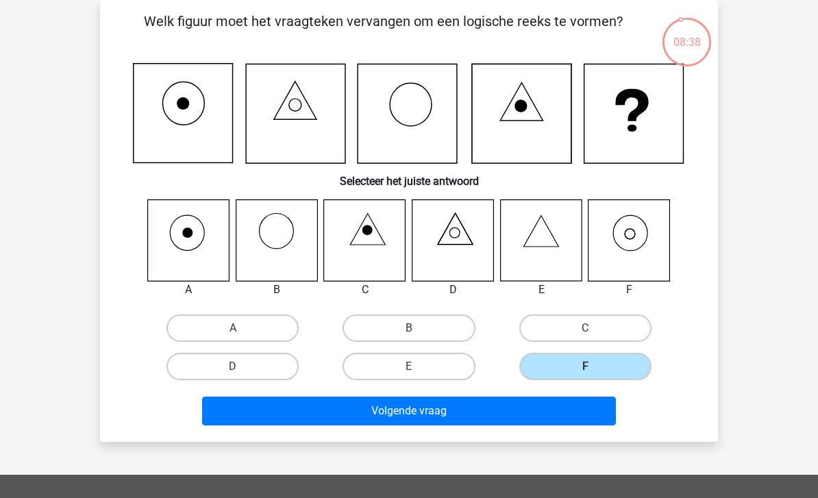
click at [536, 419] on button "Volgende vraag" at bounding box center [409, 411] width 415 height 29
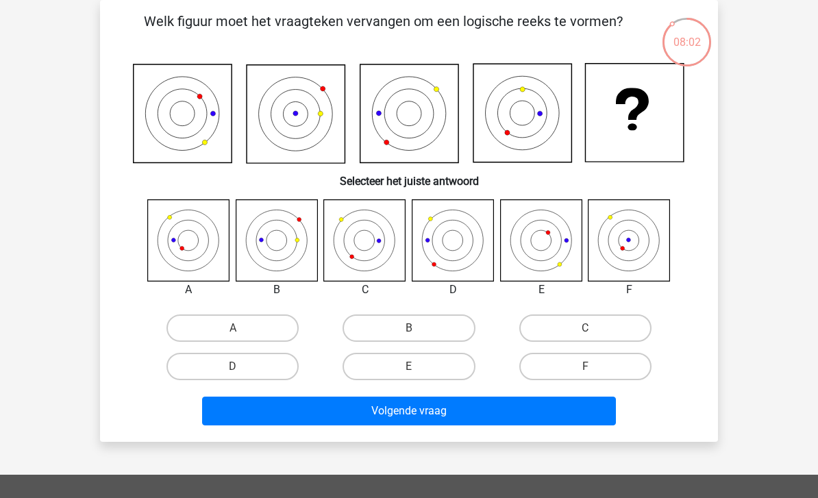
click at [209, 252] on icon at bounding box center [189, 240] width 82 height 82
click at [267, 333] on label "A" at bounding box center [233, 328] width 132 height 27
click at [242, 333] on input "A" at bounding box center [237, 332] width 9 height 9
radio input "true"
click at [382, 426] on button "Volgende vraag" at bounding box center [409, 411] width 415 height 29
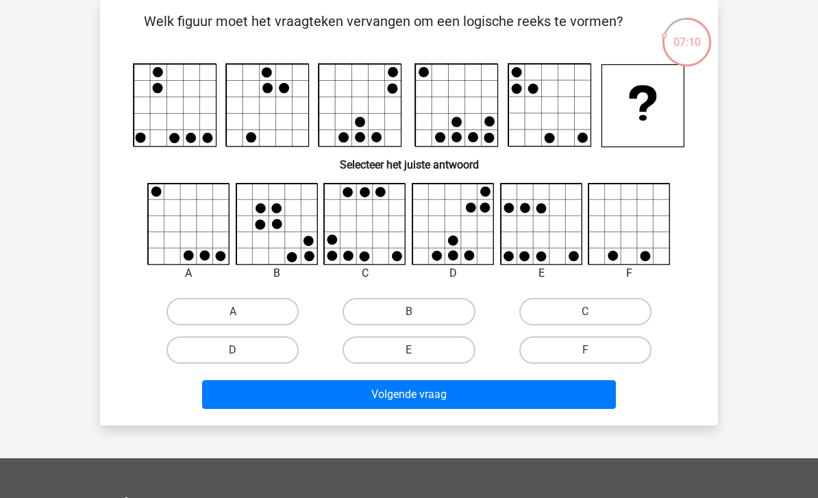
click at [280, 317] on label "A" at bounding box center [233, 311] width 132 height 27
click at [242, 317] on input "A" at bounding box center [237, 316] width 9 height 9
radio input "true"
click at [379, 397] on button "Volgende vraag" at bounding box center [409, 394] width 415 height 29
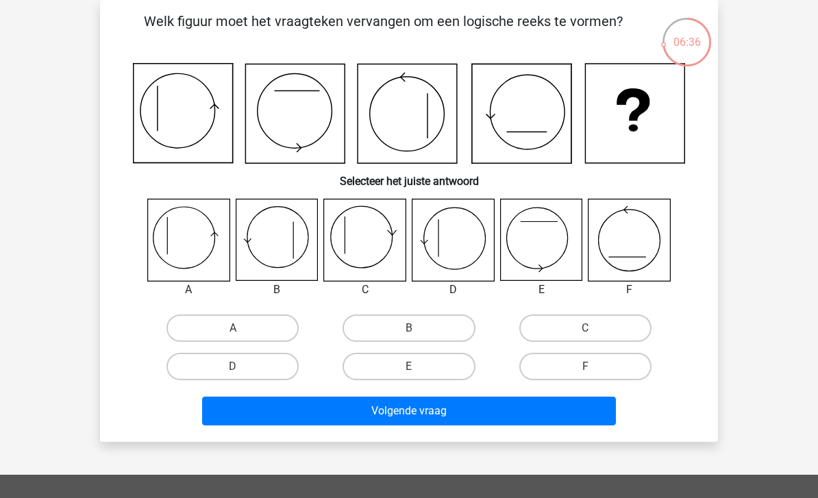
click at [271, 328] on label "A" at bounding box center [233, 328] width 132 height 27
click at [242, 328] on input "A" at bounding box center [237, 332] width 9 height 9
radio input "true"
click at [399, 424] on button "Volgende vraag" at bounding box center [409, 411] width 415 height 29
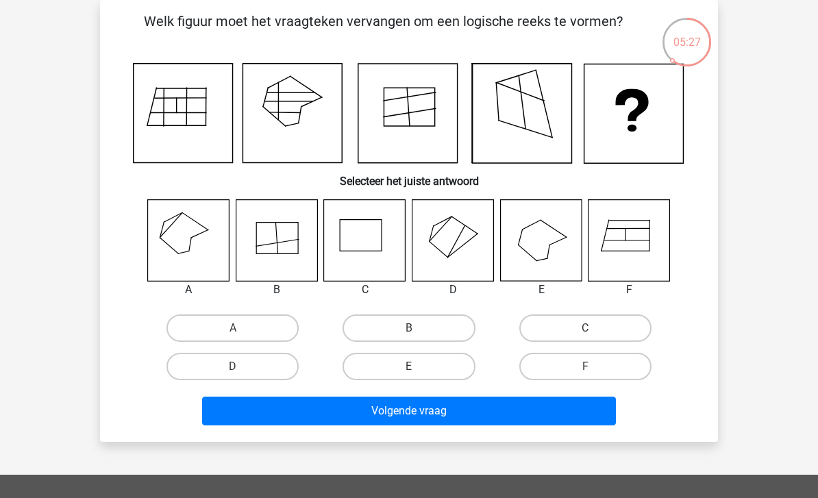
click at [265, 238] on icon at bounding box center [277, 240] width 82 height 82
click at [393, 332] on label "B" at bounding box center [409, 328] width 132 height 27
click at [409, 332] on input "B" at bounding box center [413, 332] width 9 height 9
radio input "true"
click at [486, 415] on button "Volgende vraag" at bounding box center [409, 411] width 415 height 29
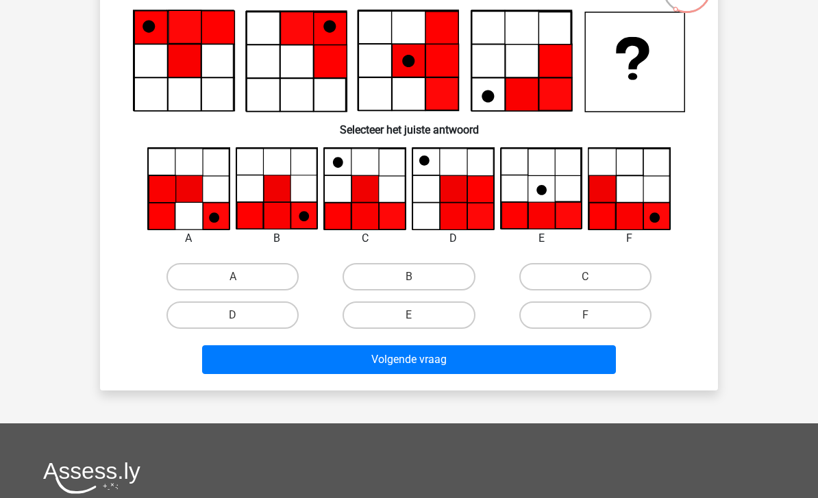
scroll to position [0, 0]
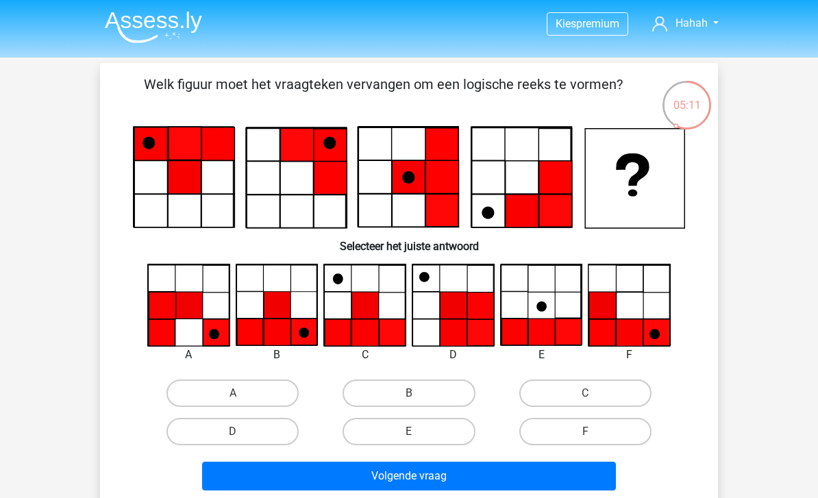
click at [659, 210] on icon at bounding box center [634, 178] width 99 height 99
click at [661, 198] on icon at bounding box center [634, 178] width 99 height 99
click at [688, 116] on div "05:11" at bounding box center [686, 94] width 51 height 51
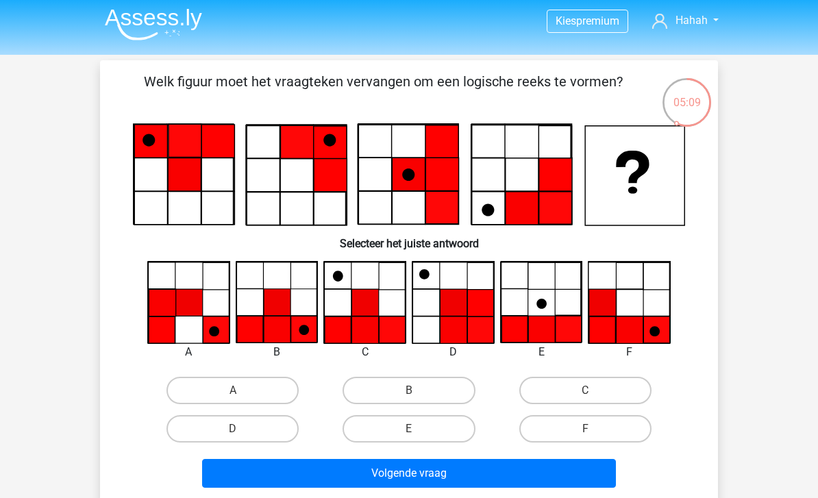
scroll to position [24, 0]
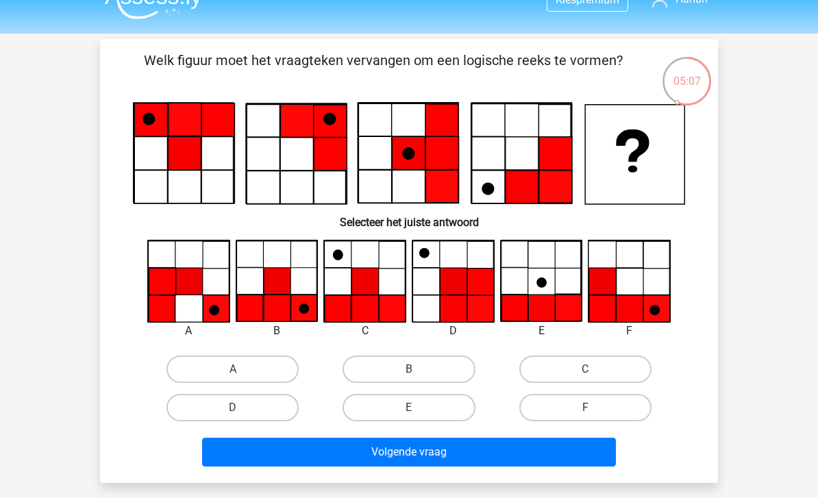
click at [437, 356] on label "B" at bounding box center [409, 369] width 132 height 27
click at [418, 369] on input "B" at bounding box center [413, 373] width 9 height 9
radio input "true"
click at [444, 359] on label "B" at bounding box center [409, 369] width 132 height 27
click at [418, 369] on input "B" at bounding box center [413, 373] width 9 height 9
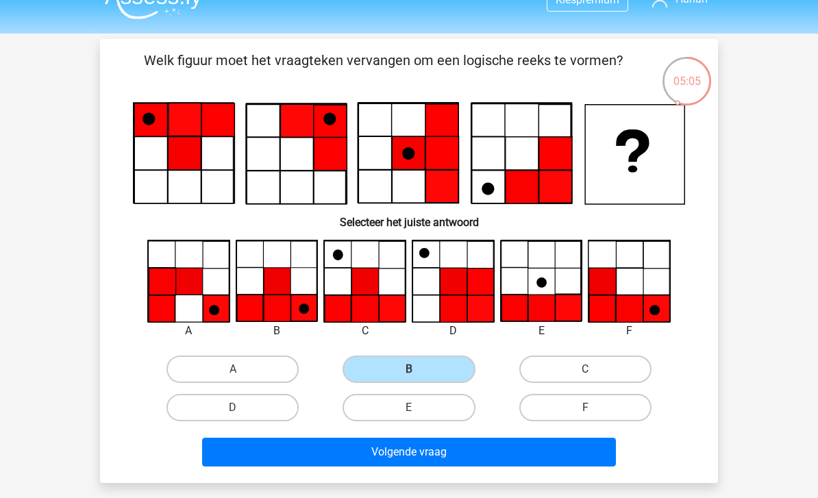
scroll to position [3, 0]
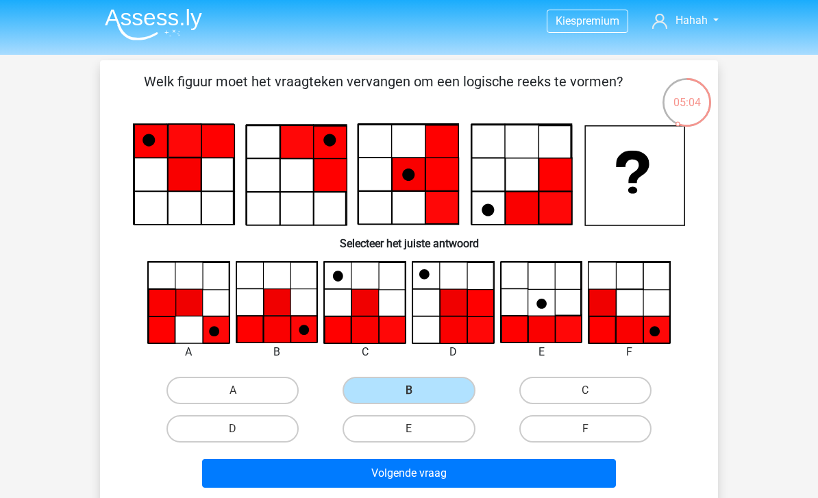
click at [713, 21] on link "Hahah" at bounding box center [685, 20] width 77 height 16
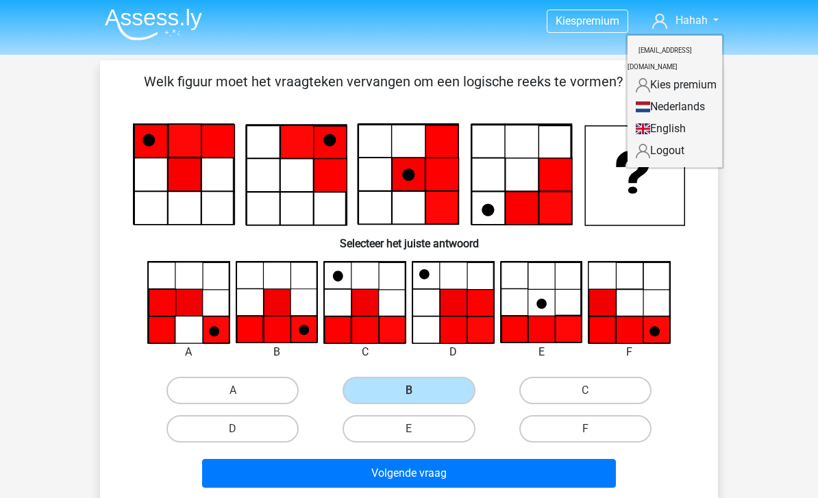
click at [748, 108] on div "Kies premium Hahah hsgahsuwnwg@gmail.com" at bounding box center [409, 448] width 818 height 902
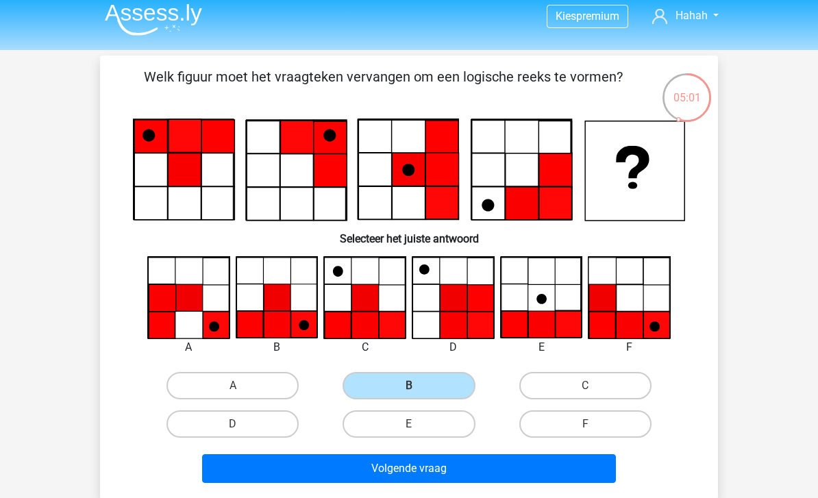
scroll to position [0, 0]
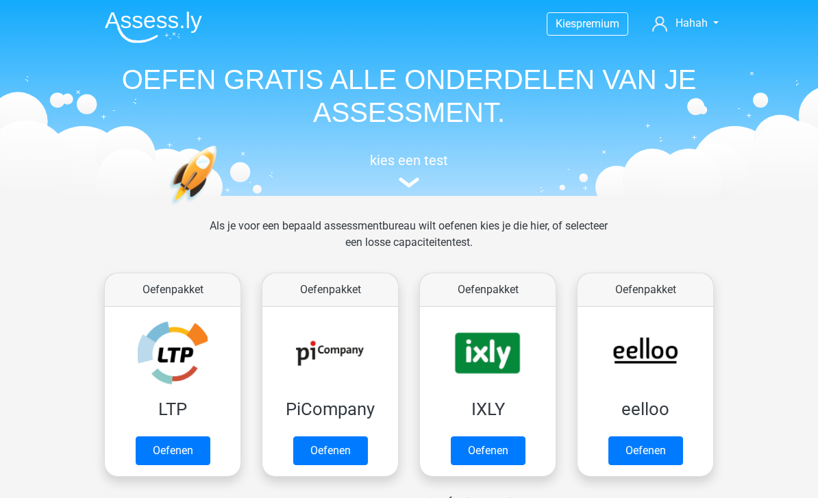
scroll to position [576, 0]
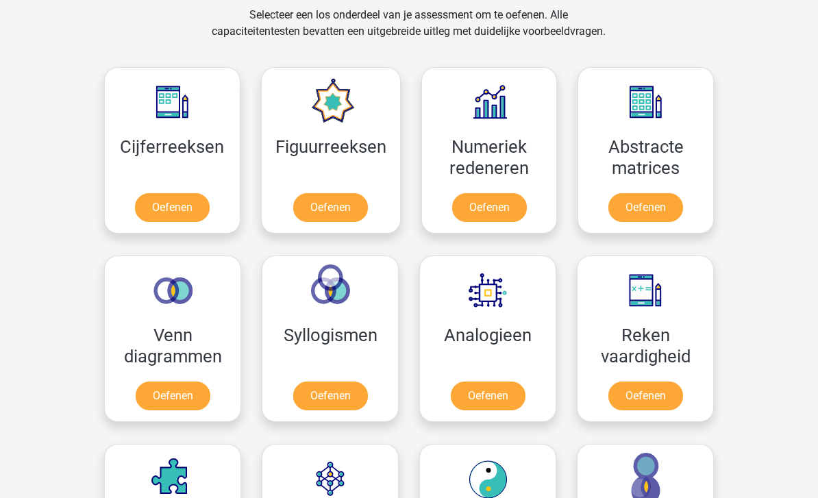
click at [509, 193] on link "Oefenen" at bounding box center [489, 207] width 75 height 29
click at [650, 209] on link "Oefenen" at bounding box center [646, 207] width 75 height 29
click at [680, 202] on link "Oefenen" at bounding box center [646, 207] width 75 height 29
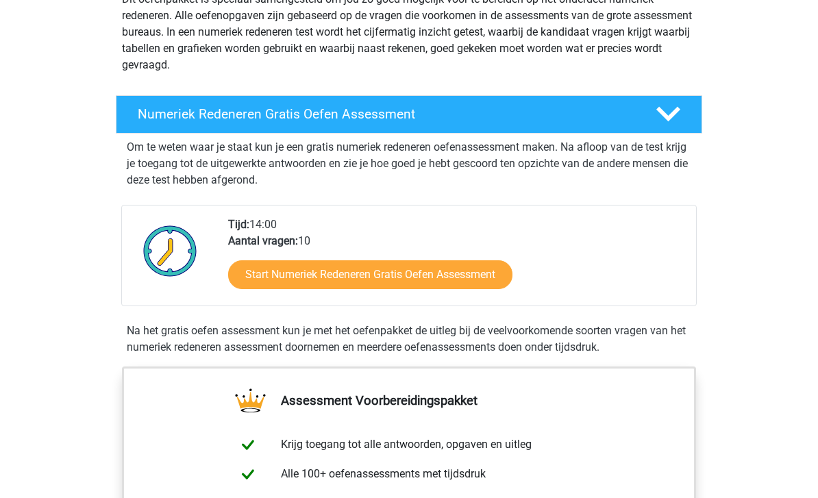
scroll to position [162, 0]
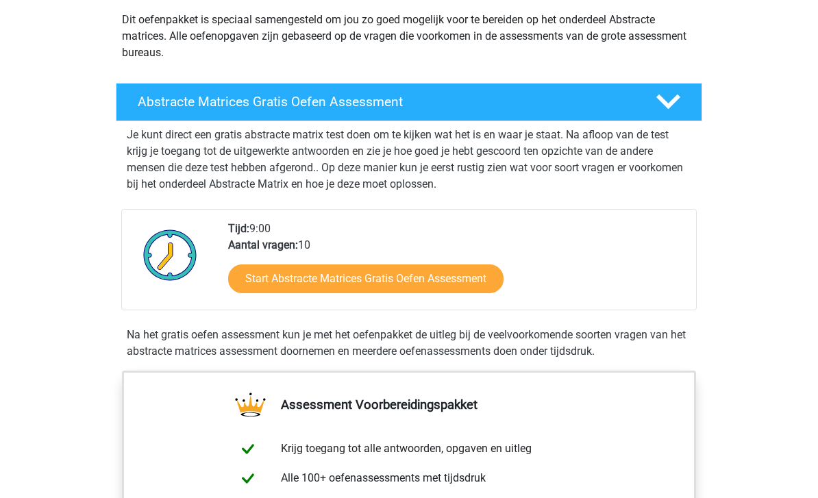
scroll to position [163, 0]
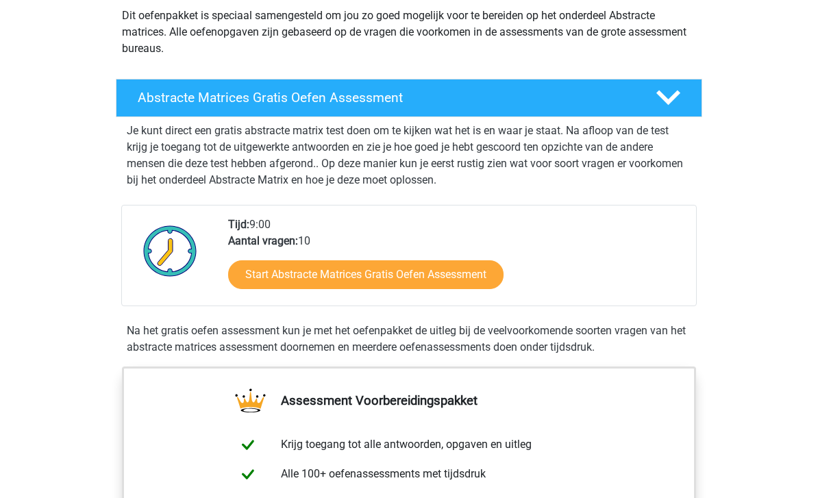
click at [266, 261] on link "Start Abstracte Matrices Gratis Oefen Assessment" at bounding box center [365, 275] width 275 height 29
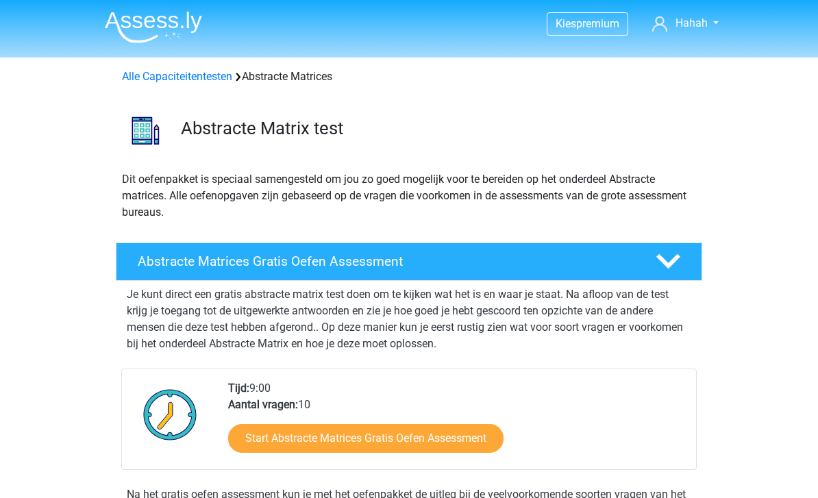
scroll to position [208, 0]
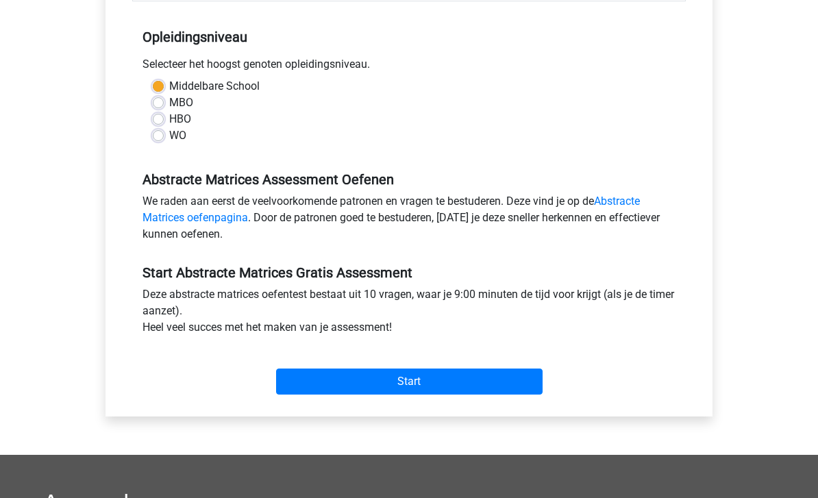
scroll to position [280, 0]
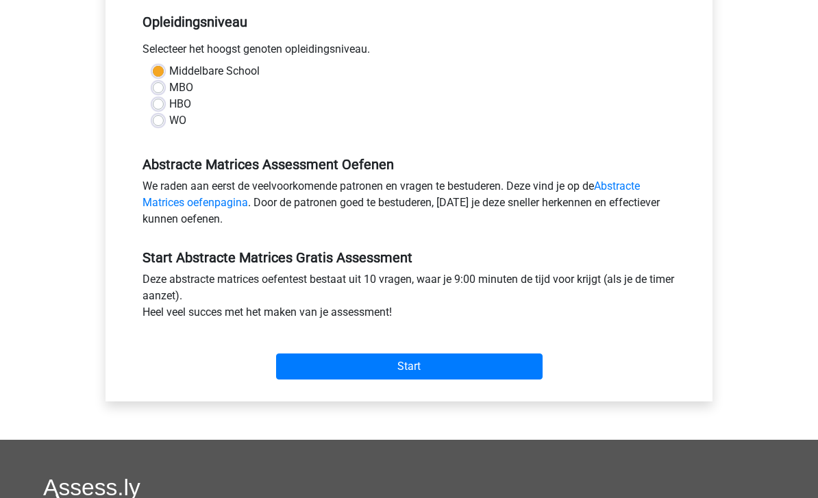
click at [380, 363] on input "Start" at bounding box center [409, 367] width 267 height 26
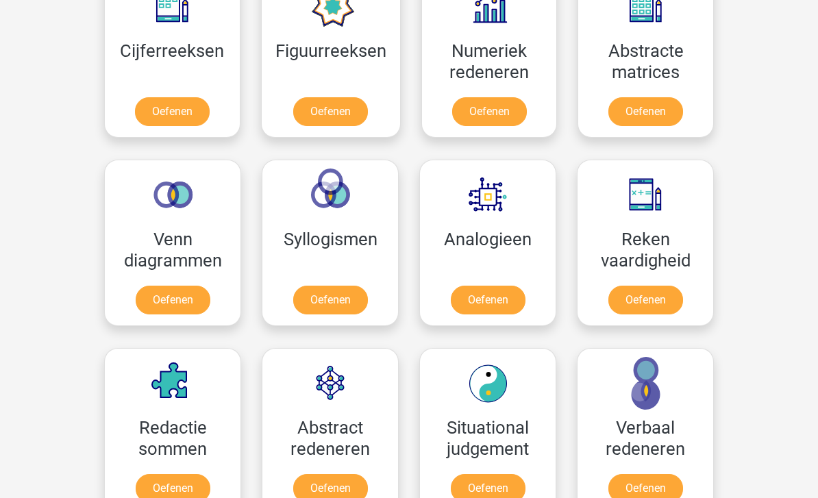
scroll to position [712, 0]
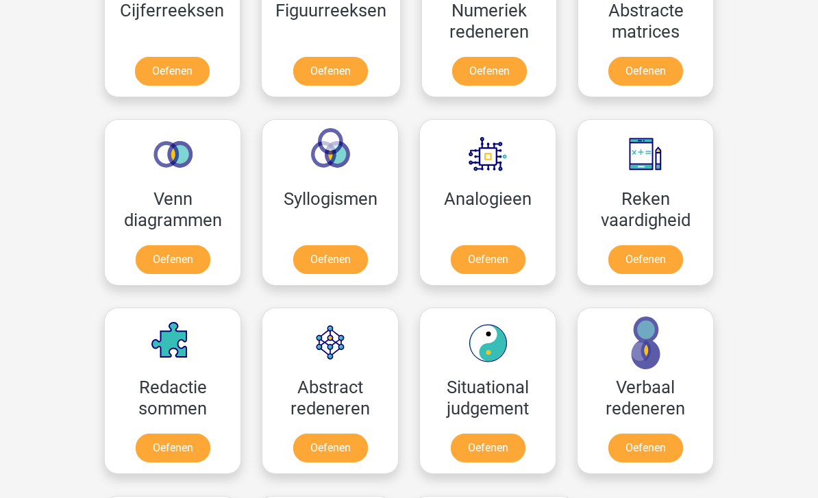
click at [204, 258] on link "Oefenen" at bounding box center [173, 259] width 75 height 29
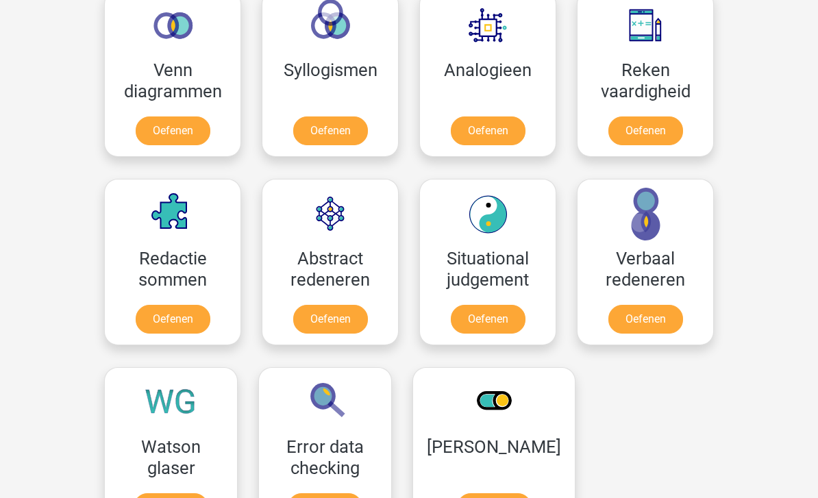
scroll to position [842, 0]
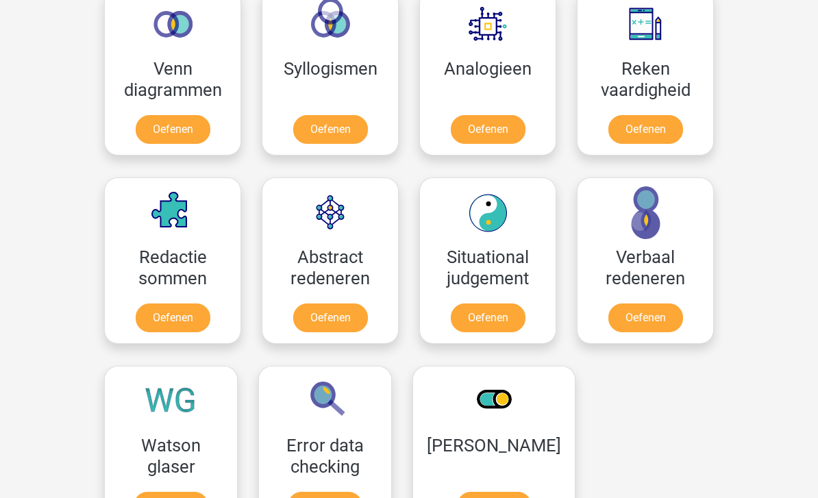
click at [664, 124] on link "Oefenen" at bounding box center [646, 129] width 75 height 29
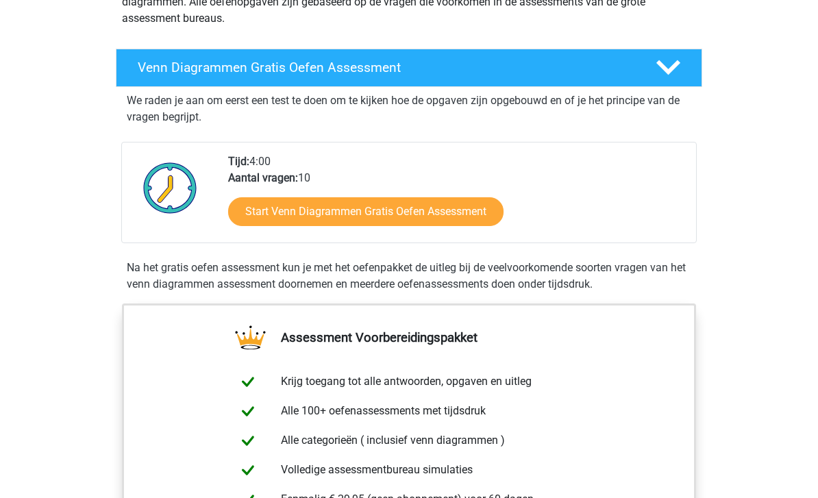
scroll to position [189, 0]
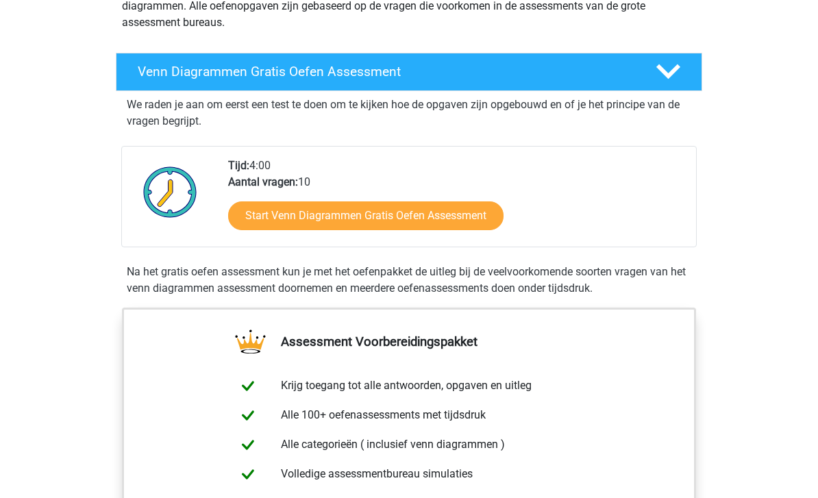
click at [278, 204] on link "Start Venn Diagrammen Gratis Oefen Assessment" at bounding box center [365, 215] width 275 height 29
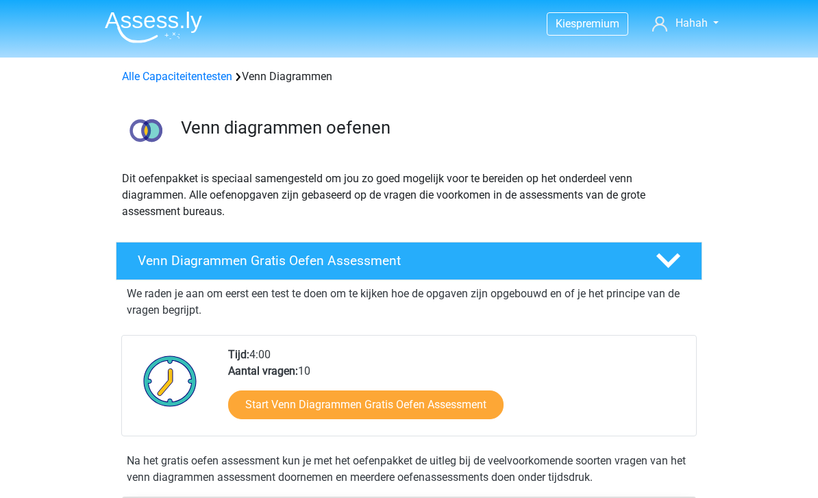
scroll to position [233, 0]
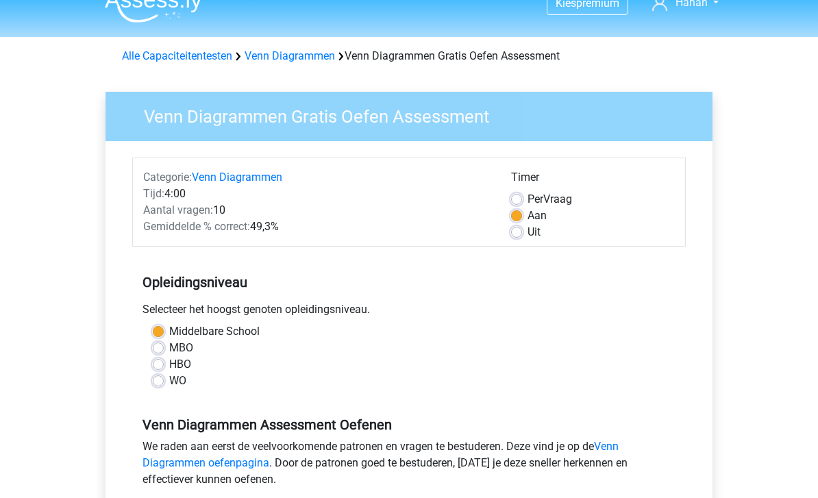
scroll to position [21, 0]
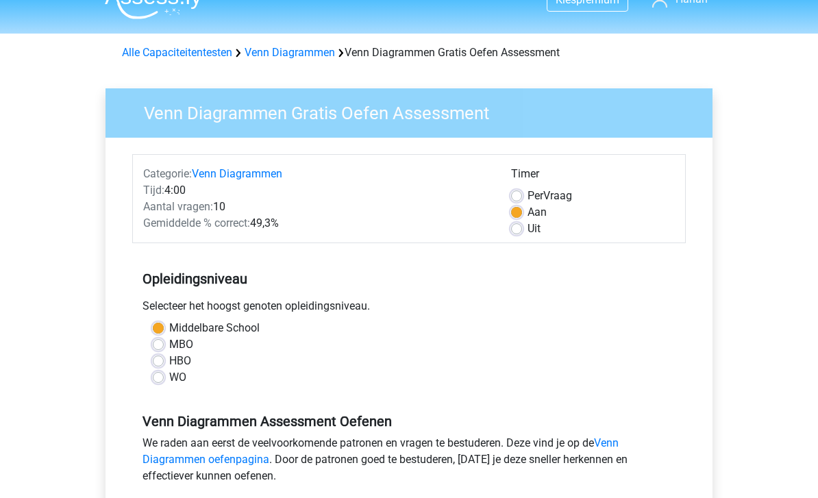
click at [360, 243] on div "Categorie: Venn Diagrammen Tijd: 4:00 Aantal vragen: 10 Gemiddelde % correct: 4…" at bounding box center [409, 199] width 554 height 89
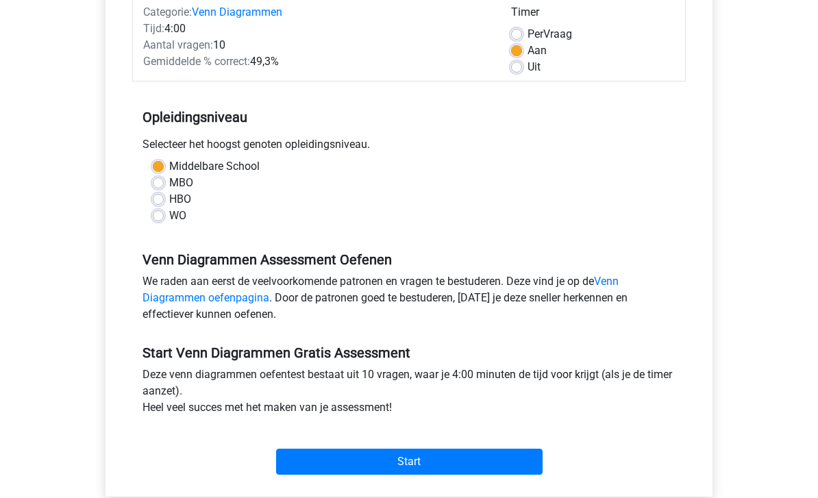
scroll to position [173, 0]
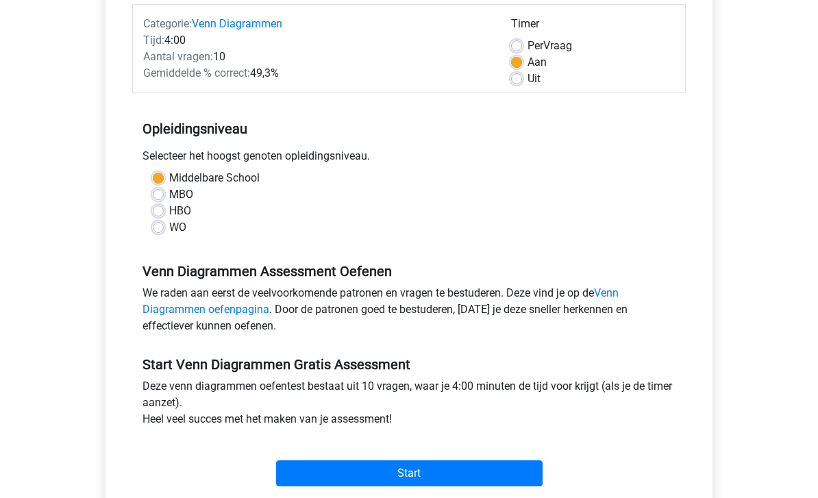
click at [562, 38] on label "Per Vraag" at bounding box center [550, 46] width 45 height 16
click at [522, 38] on input "Per Vraag" at bounding box center [516, 45] width 11 height 14
radio input "true"
click at [531, 84] on label "Uit" at bounding box center [534, 79] width 13 height 16
click at [522, 84] on input "Uit" at bounding box center [516, 78] width 11 height 14
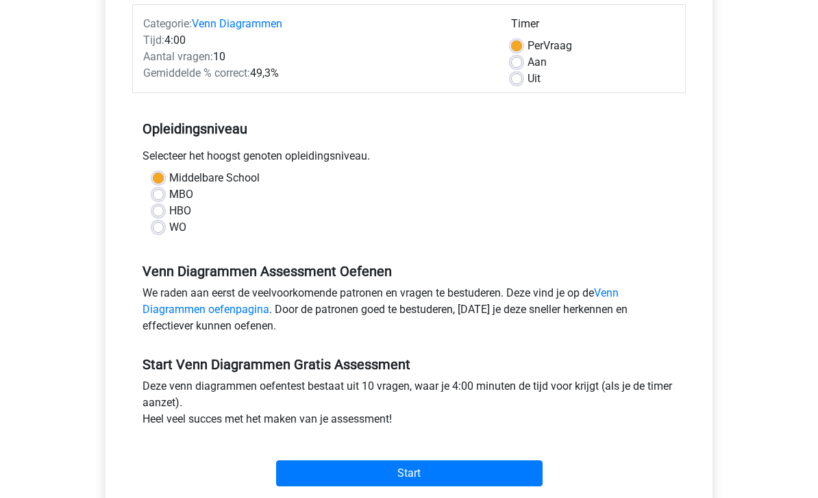
radio input "true"
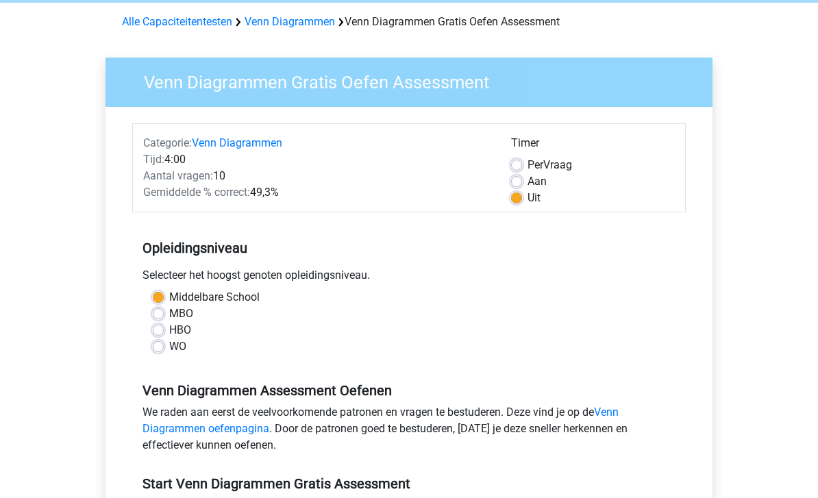
scroll to position [36, 0]
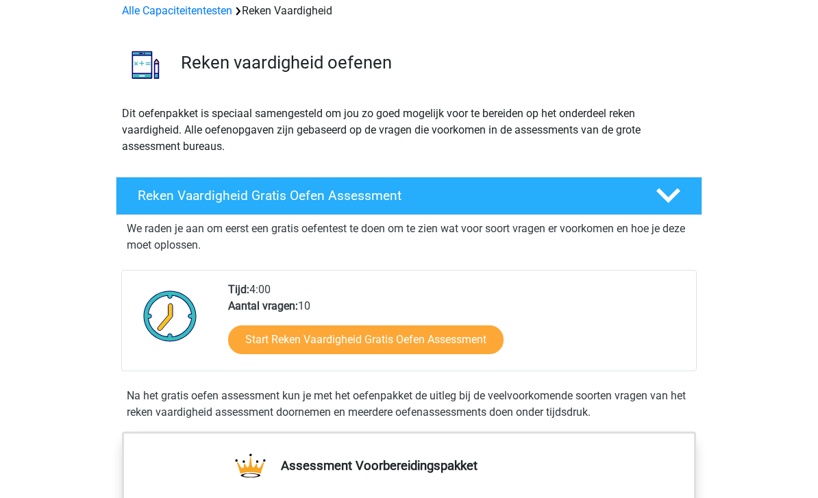
scroll to position [138, 0]
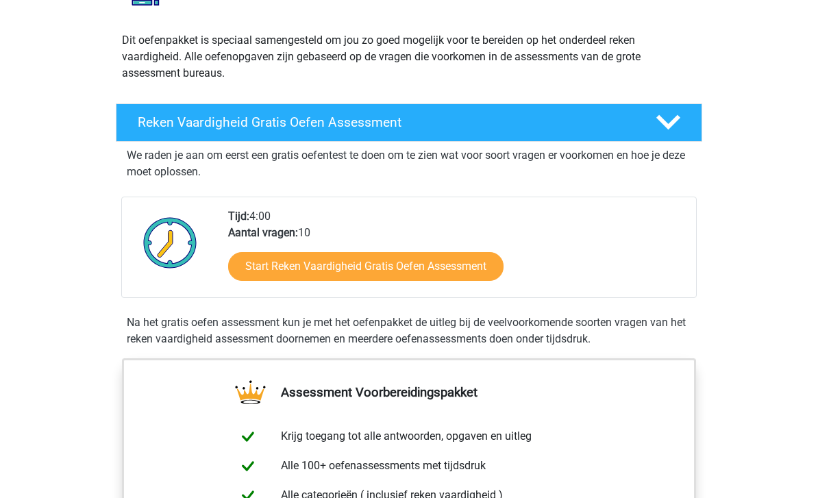
click at [461, 264] on link "Start Reken Vaardigheid Gratis Oefen Assessment" at bounding box center [365, 267] width 275 height 29
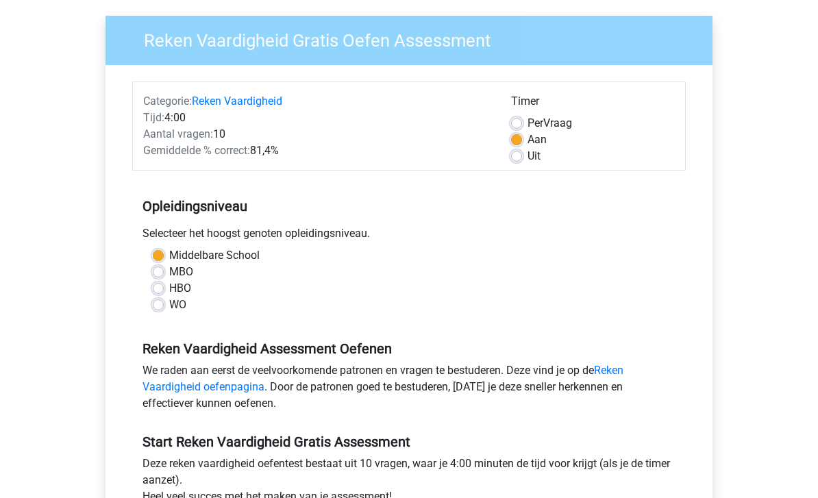
scroll to position [98, 0]
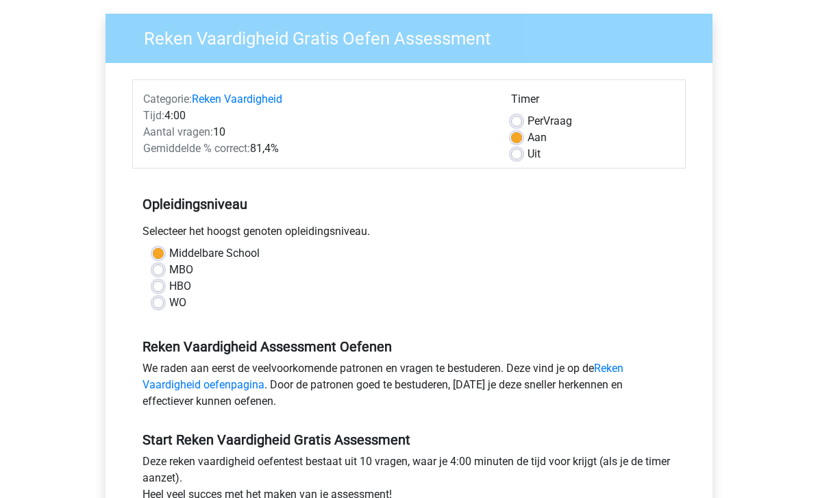
click at [539, 151] on label "Uit" at bounding box center [534, 155] width 13 height 16
click at [522, 151] on input "Uit" at bounding box center [516, 154] width 11 height 14
radio input "true"
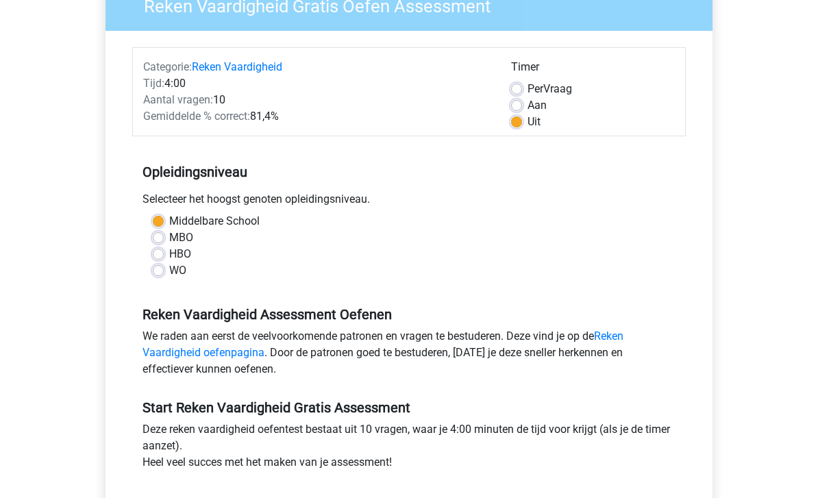
scroll to position [185, 0]
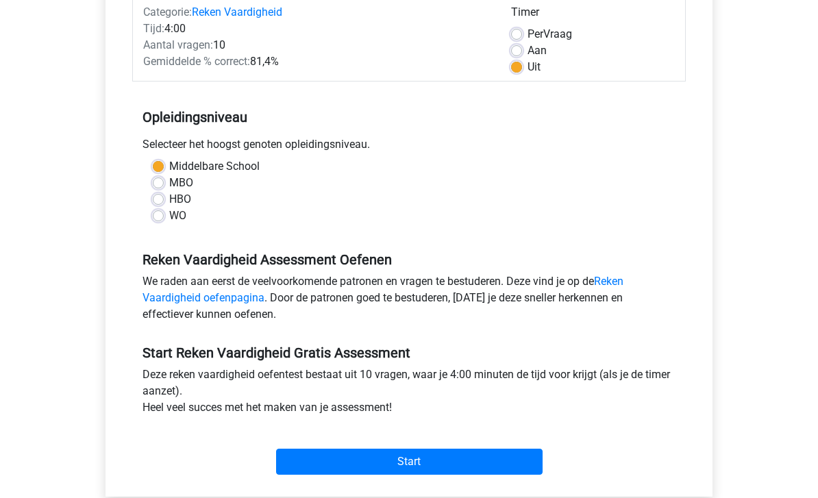
click at [529, 56] on label "Aan" at bounding box center [537, 51] width 19 height 16
click at [522, 56] on input "Aan" at bounding box center [516, 50] width 11 height 14
radio input "true"
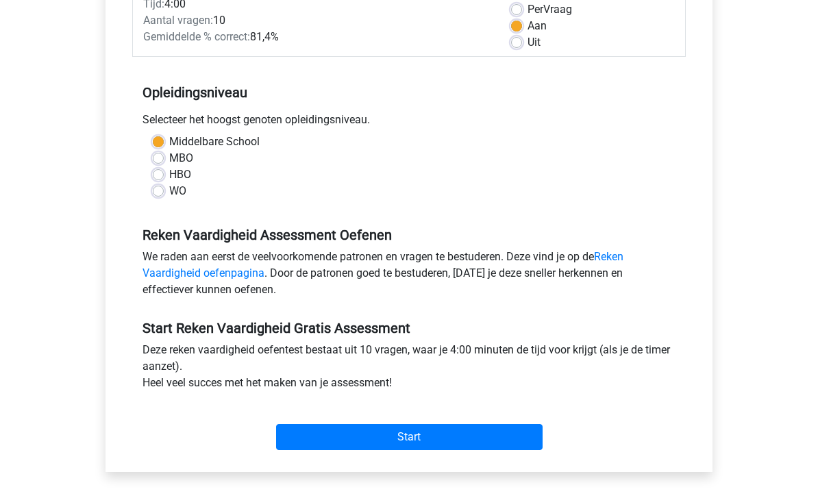
scroll to position [217, 0]
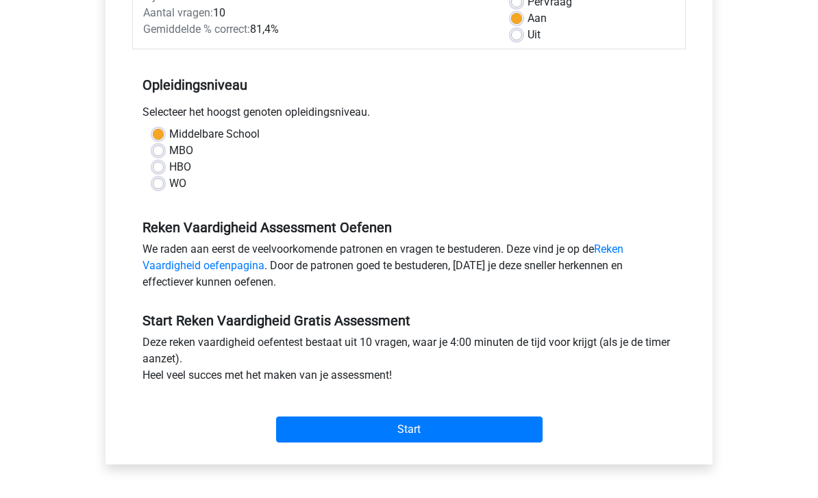
click at [503, 417] on input "Start" at bounding box center [409, 430] width 267 height 26
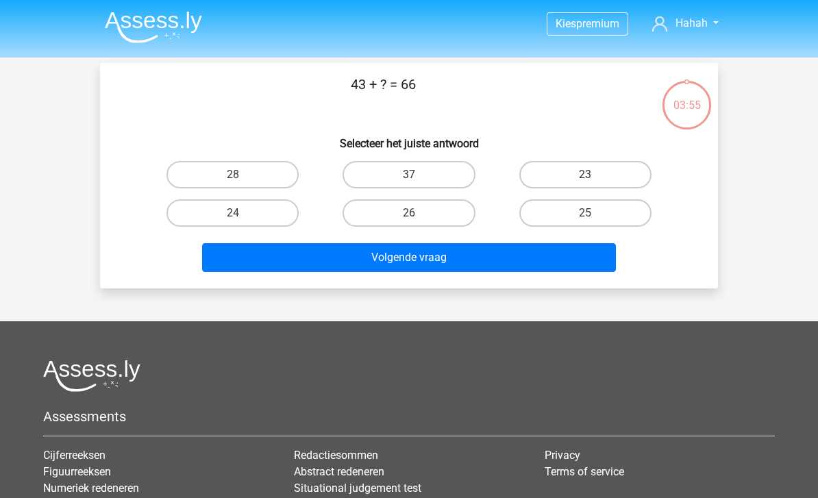
click at [572, 177] on label "23" at bounding box center [585, 174] width 132 height 27
click at [585, 177] on input "23" at bounding box center [589, 179] width 9 height 9
radio input "true"
click at [594, 280] on div "43 + ? = 66 Selecteer het juiste antwoord 28 37 23 24" at bounding box center [409, 175] width 618 height 225
click at [578, 261] on button "Volgende vraag" at bounding box center [409, 257] width 415 height 29
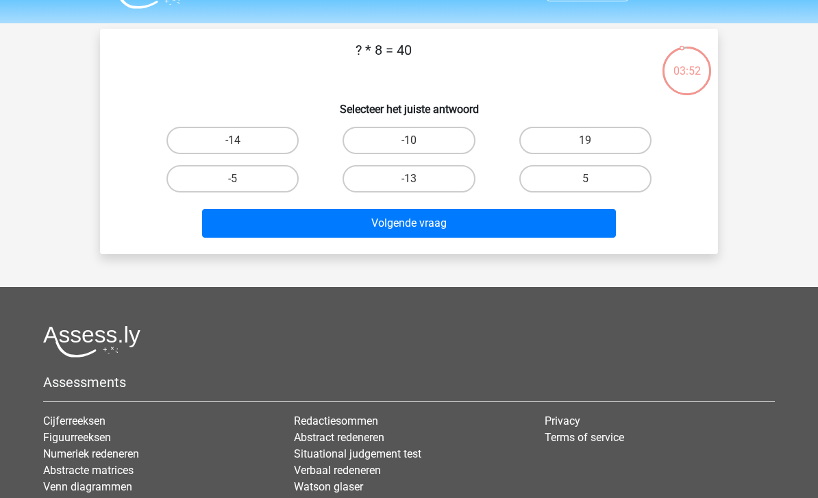
scroll to position [34, 0]
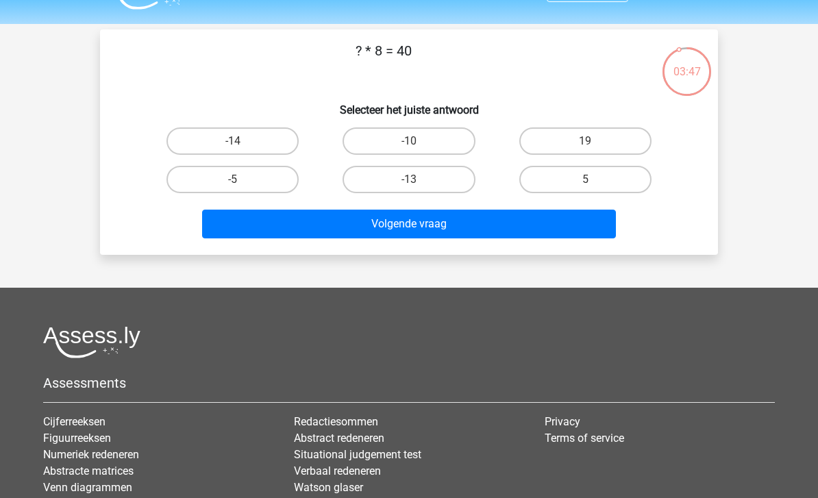
click at [549, 179] on label "5" at bounding box center [585, 179] width 132 height 27
click at [585, 180] on input "5" at bounding box center [589, 184] width 9 height 9
radio input "true"
click at [576, 234] on button "Volgende vraag" at bounding box center [409, 224] width 415 height 29
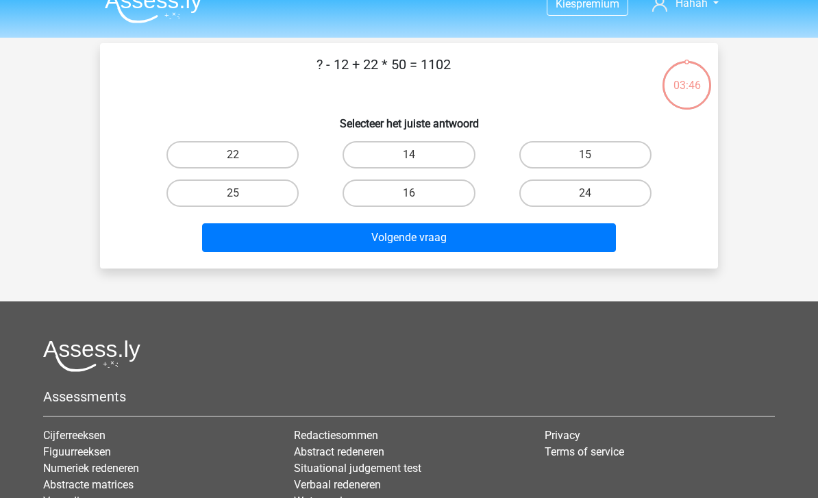
scroll to position [19, 0]
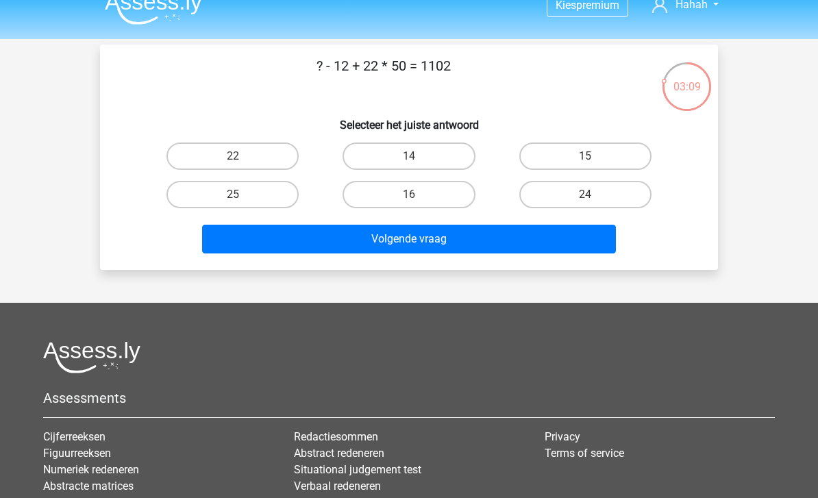
click at [447, 148] on label "14" at bounding box center [409, 156] width 132 height 27
click at [418, 156] on input "14" at bounding box center [413, 160] width 9 height 9
radio input "true"
click at [514, 247] on button "Volgende vraag" at bounding box center [409, 239] width 415 height 29
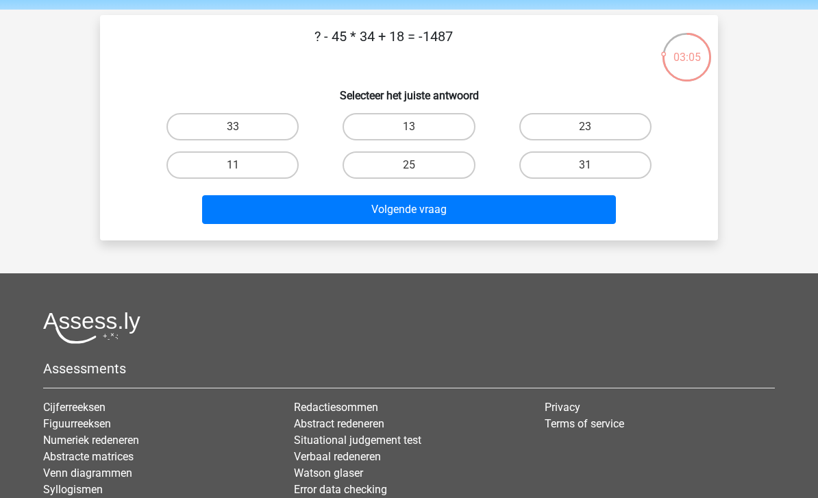
scroll to position [40, 0]
